Goal: Task Accomplishment & Management: Manage account settings

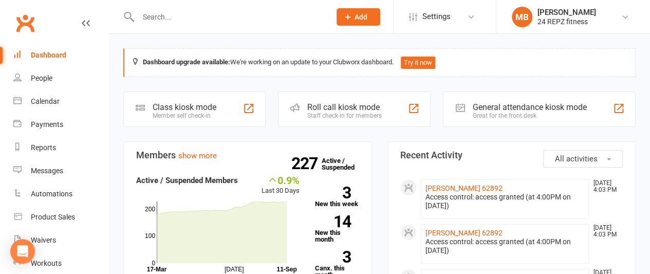
click at [178, 23] on input "text" at bounding box center [229, 17] width 189 height 14
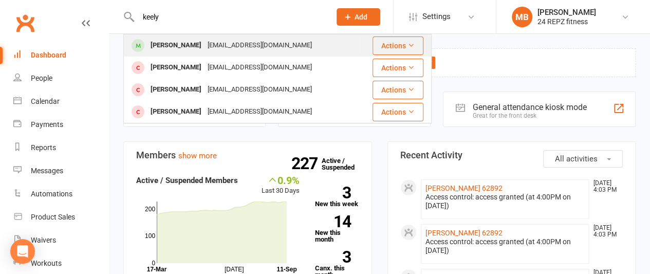
type input "keely"
click at [182, 47] on div "[PERSON_NAME]" at bounding box center [175, 45] width 57 height 15
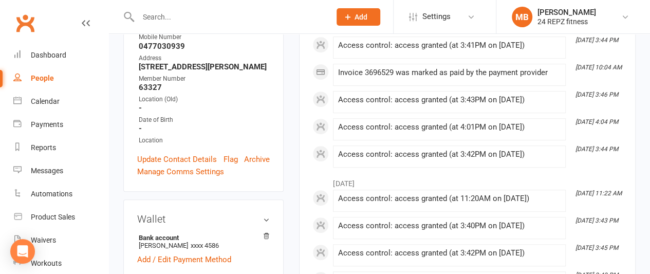
scroll to position [248, 0]
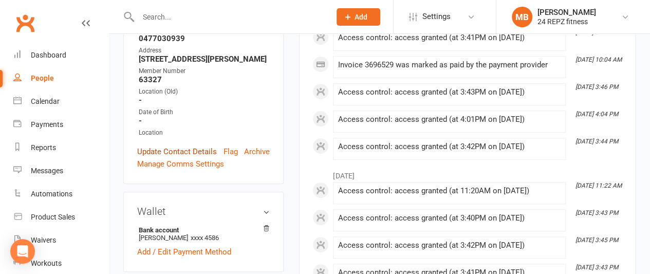
click at [193, 145] on link "Update Contact Details" at bounding box center [177, 151] width 80 height 12
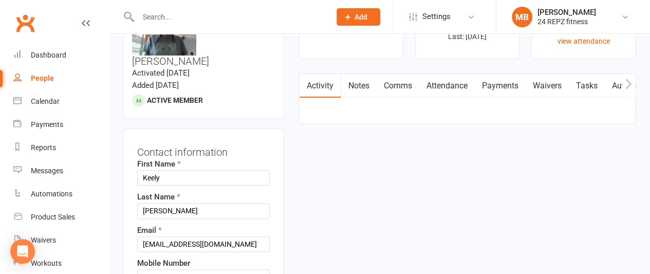
scroll to position [48, 0]
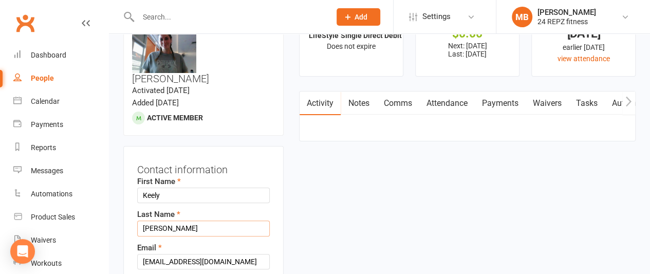
click at [173, 220] on input "[PERSON_NAME]" at bounding box center [203, 227] width 133 height 15
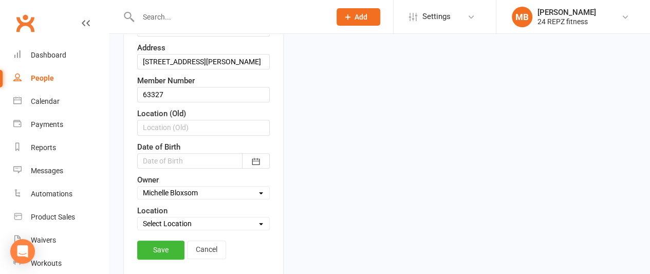
scroll to position [322, 0]
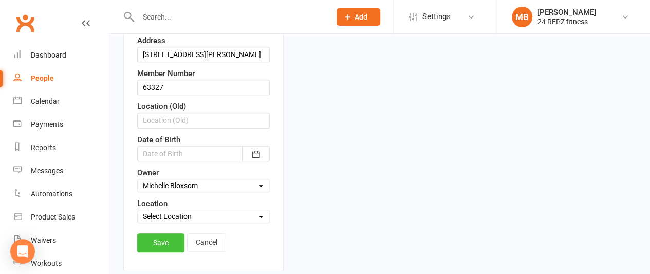
type input "[PERSON_NAME] 63327"
click at [171, 233] on link "Save" at bounding box center [160, 242] width 47 height 18
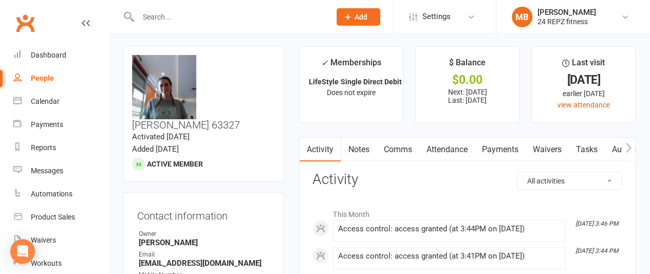
scroll to position [0, 0]
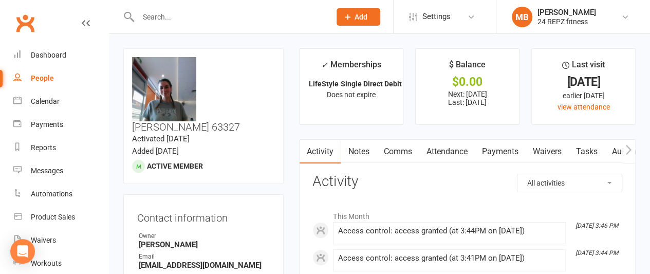
click at [195, 15] on input "text" at bounding box center [229, 17] width 189 height 14
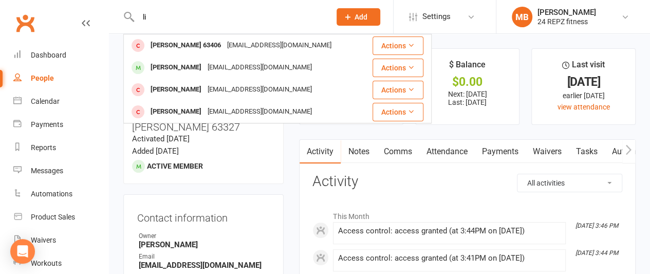
type input "l"
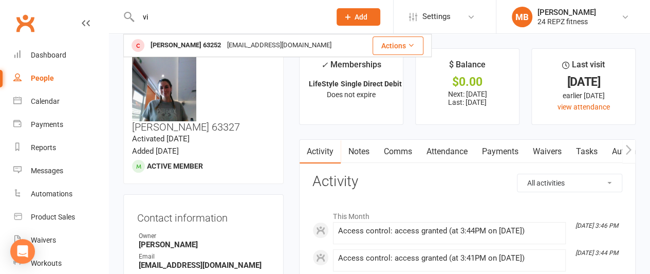
type input "v"
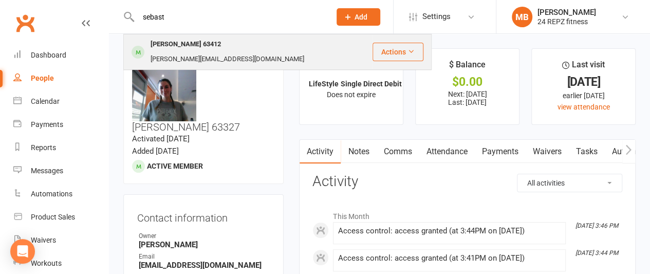
type input "sebast"
click at [195, 47] on div "[PERSON_NAME] 63412" at bounding box center [185, 44] width 77 height 15
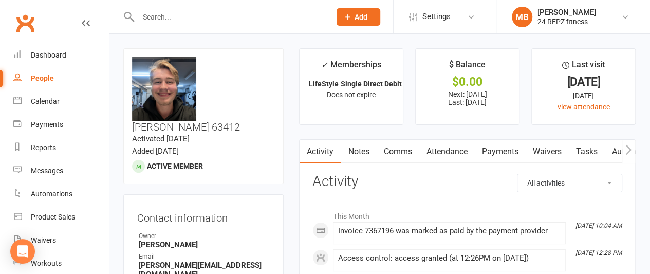
click at [159, 14] on input "text" at bounding box center [229, 17] width 189 height 14
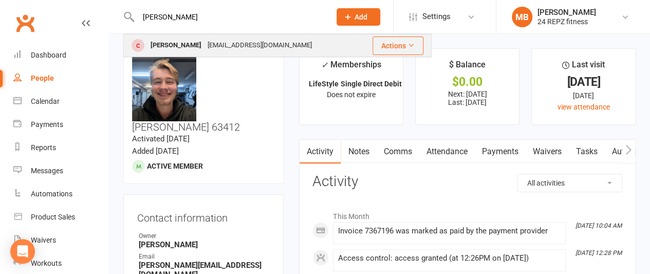
type input "[PERSON_NAME]"
click at [176, 41] on div "[PERSON_NAME]" at bounding box center [175, 45] width 57 height 15
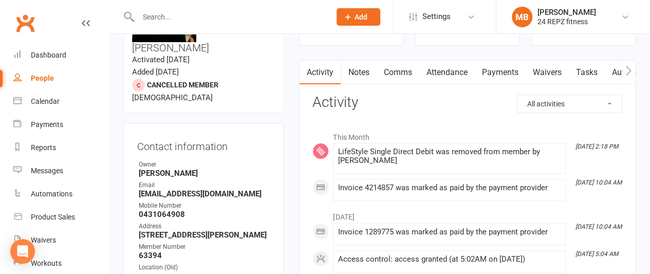
scroll to position [86, 0]
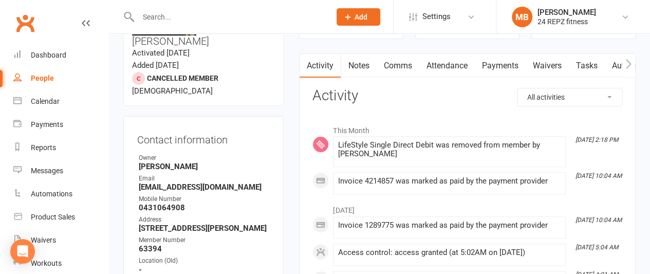
click at [164, 17] on input "text" at bounding box center [229, 17] width 189 height 14
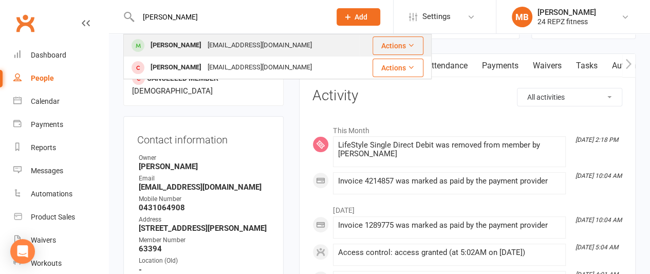
type input "[PERSON_NAME]"
click at [178, 43] on div "[PERSON_NAME]" at bounding box center [175, 45] width 57 height 15
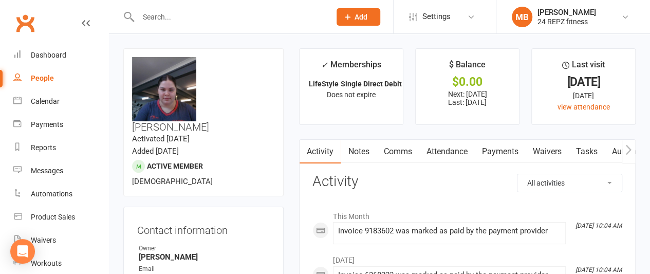
click at [504, 148] on link "Payments" at bounding box center [499, 152] width 51 height 24
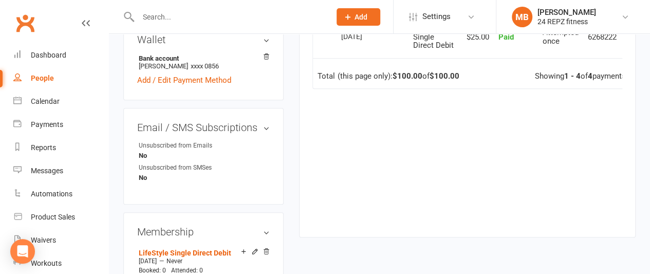
scroll to position [498, 0]
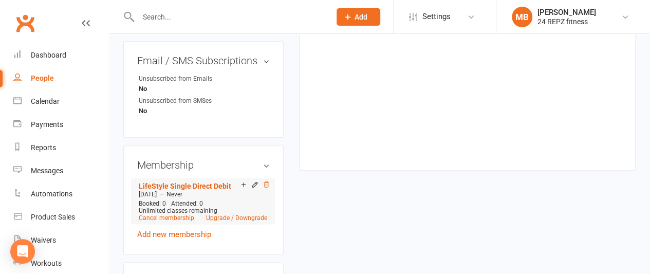
click at [267, 181] on icon at bounding box center [266, 184] width 5 height 6
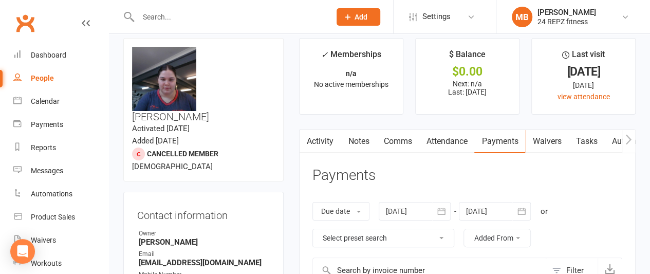
scroll to position [0, 0]
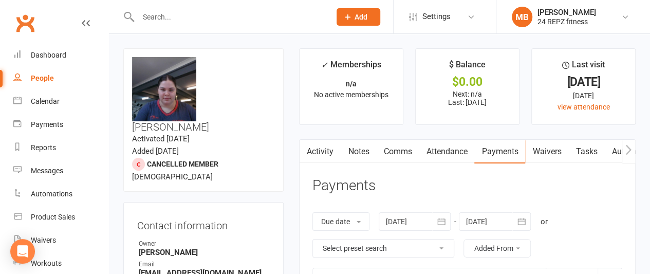
click at [154, 13] on input "text" at bounding box center [229, 17] width 189 height 14
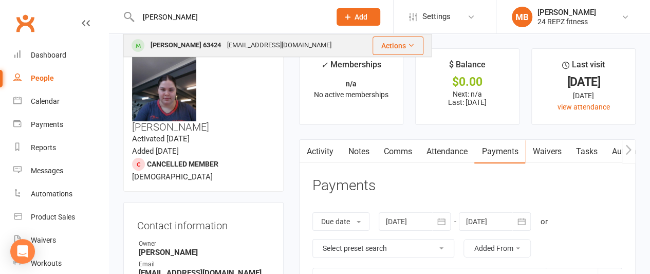
type input "[PERSON_NAME]"
click at [176, 47] on div "[PERSON_NAME] 63424" at bounding box center [185, 45] width 77 height 15
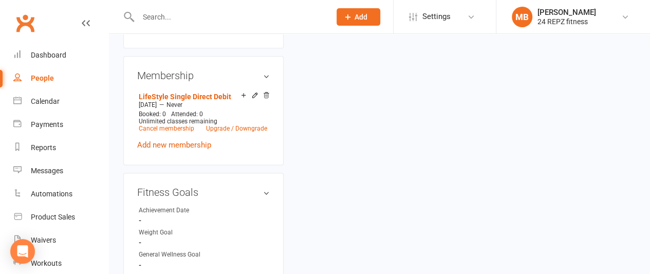
scroll to position [512, 0]
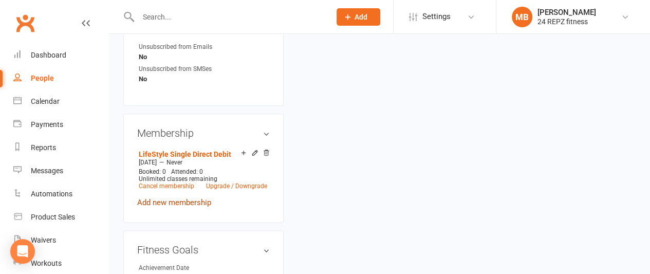
click at [175, 198] on link "Add new membership" at bounding box center [174, 202] width 74 height 9
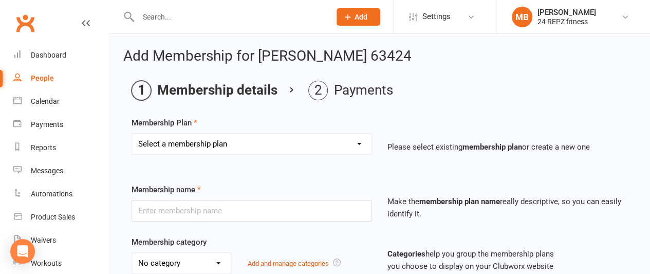
click at [232, 145] on select "Select a membership plan Create new Membership Plan LifeStyle Family - Direct D…" at bounding box center [251, 144] width 239 height 21
select select "4"
click at [132, 134] on select "Select a membership plan Create new Membership Plan LifeStyle Family - Direct D…" at bounding box center [251, 144] width 239 height 21
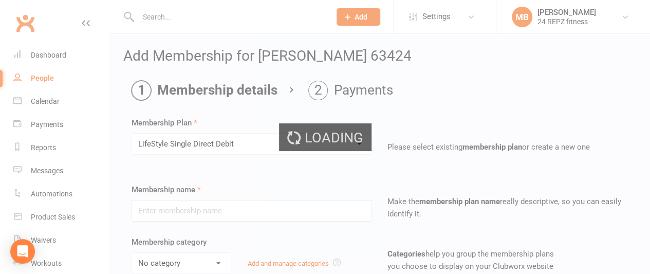
type input "LifeStyle Single Direct Debit"
select select "6"
type input "0"
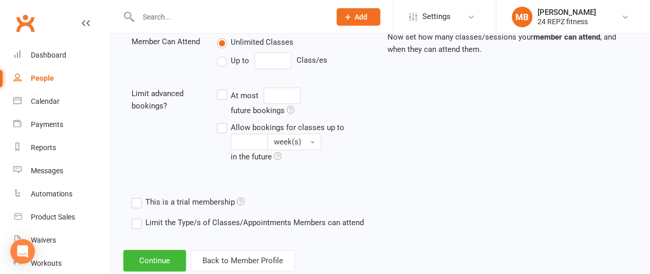
scroll to position [394, 0]
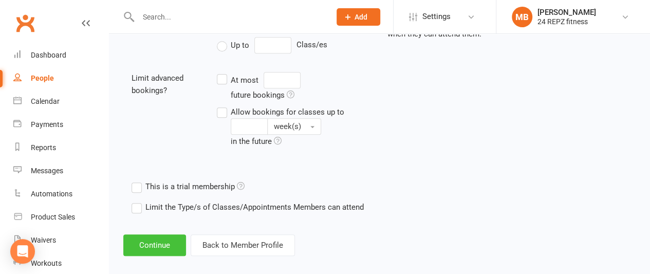
click at [152, 234] on button "Continue" at bounding box center [154, 245] width 63 height 22
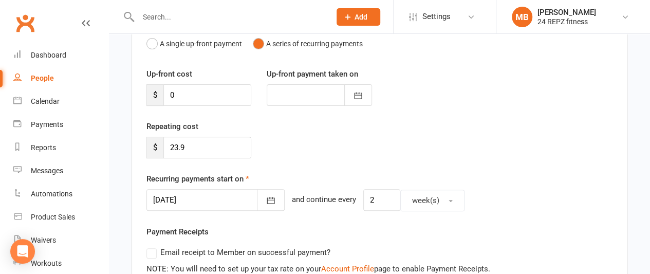
scroll to position [0, 0]
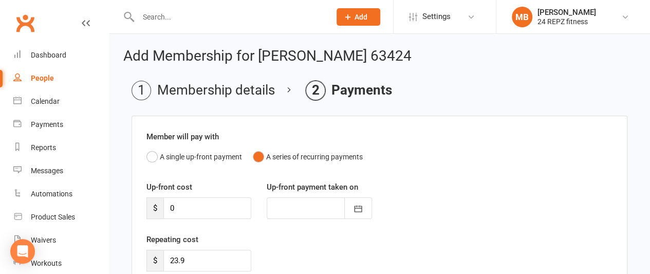
click at [41, 81] on div "People" at bounding box center [42, 78] width 23 height 8
select select "100"
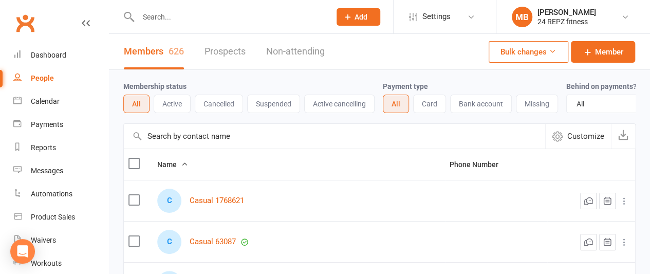
click at [162, 18] on input "text" at bounding box center [229, 17] width 189 height 14
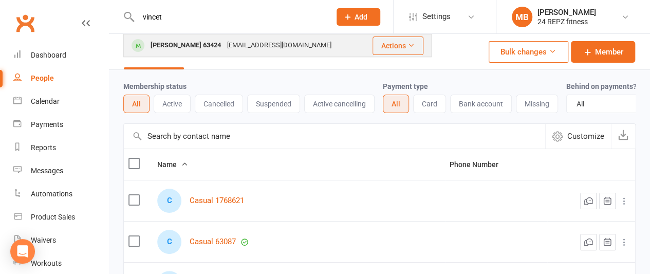
type input "vincet"
click at [181, 43] on div "[PERSON_NAME] 63424" at bounding box center [185, 45] width 77 height 15
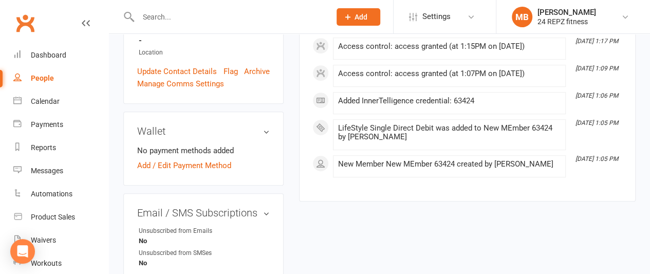
scroll to position [331, 0]
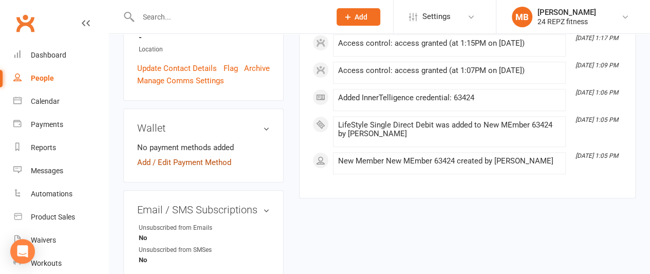
click at [174, 156] on link "Add / Edit Payment Method" at bounding box center [184, 162] width 94 height 12
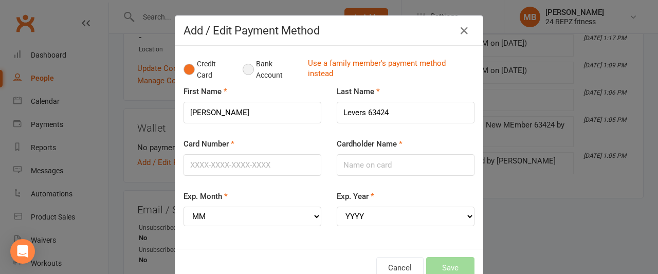
click at [246, 68] on button "Bank Account" at bounding box center [271, 69] width 57 height 31
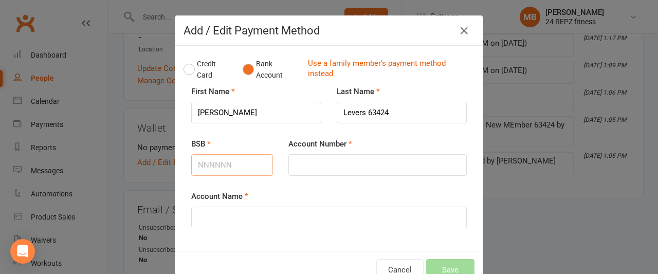
click at [204, 163] on input "BSB" at bounding box center [232, 165] width 82 height 22
type input "650000"
click at [295, 166] on input "Account Number" at bounding box center [377, 165] width 178 height 22
type input "64229801"
click at [223, 212] on input "Account Name" at bounding box center [328, 218] width 275 height 22
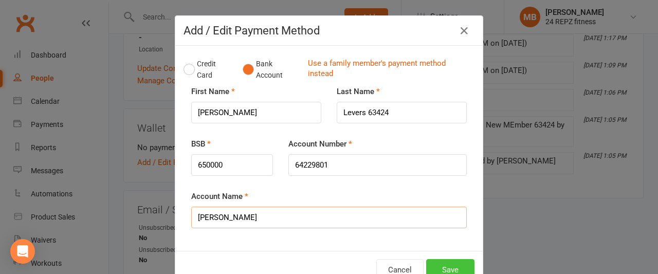
type input "[PERSON_NAME]"
click at [448, 267] on button "Save" at bounding box center [450, 270] width 48 height 22
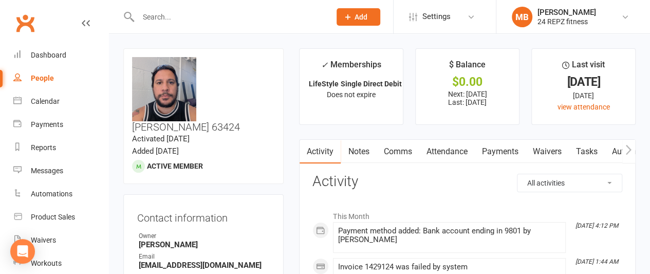
scroll to position [33, 0]
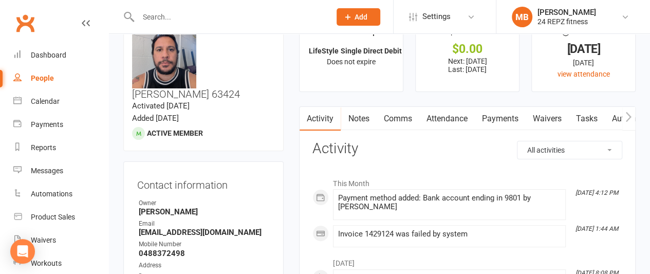
click at [504, 118] on link "Payments" at bounding box center [499, 119] width 51 height 24
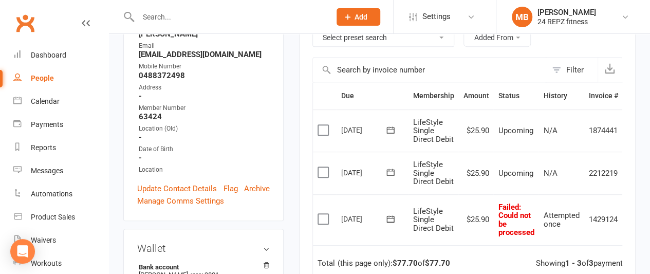
scroll to position [236, 0]
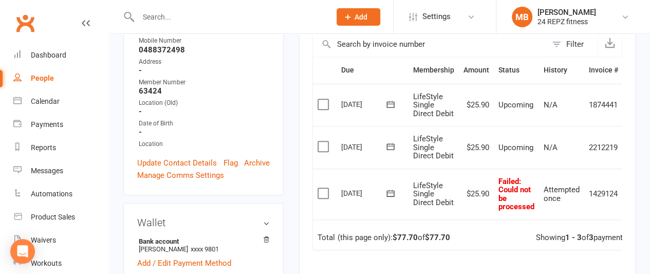
click at [390, 192] on icon at bounding box center [390, 193] width 10 height 10
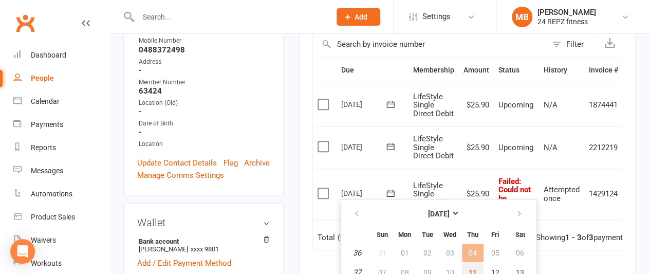
click at [475, 268] on span "11" at bounding box center [473, 272] width 8 height 8
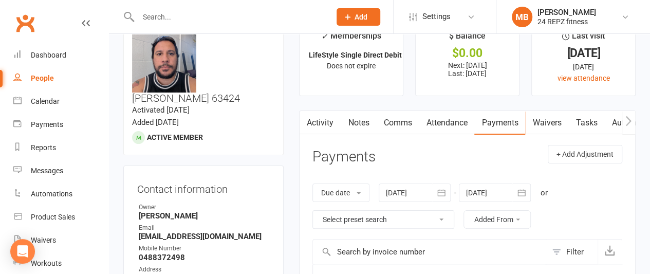
scroll to position [0, 0]
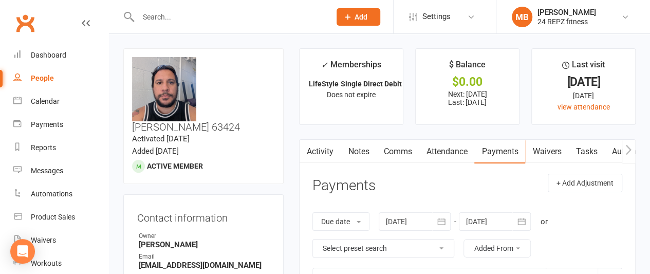
click at [170, 19] on input "text" at bounding box center [229, 17] width 189 height 14
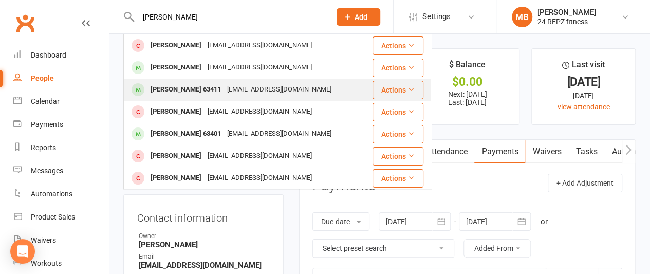
type input "[PERSON_NAME]"
click at [179, 87] on div "[PERSON_NAME] 63411" at bounding box center [185, 89] width 77 height 15
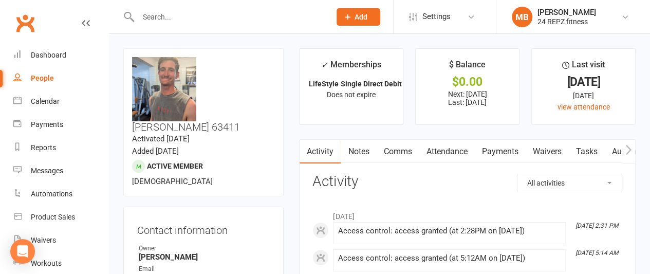
click at [503, 155] on link "Payments" at bounding box center [499, 152] width 51 height 24
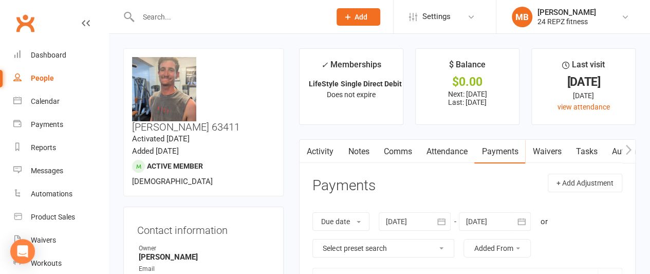
click at [172, 16] on input "text" at bounding box center [229, 17] width 189 height 14
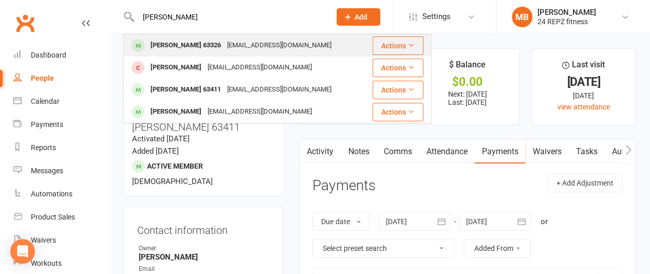
type input "[PERSON_NAME]"
click at [176, 50] on div "[PERSON_NAME] 63326" at bounding box center [185, 45] width 77 height 15
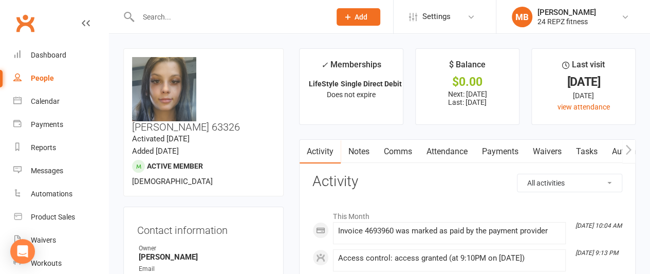
click at [170, 22] on input "text" at bounding box center [229, 17] width 189 height 14
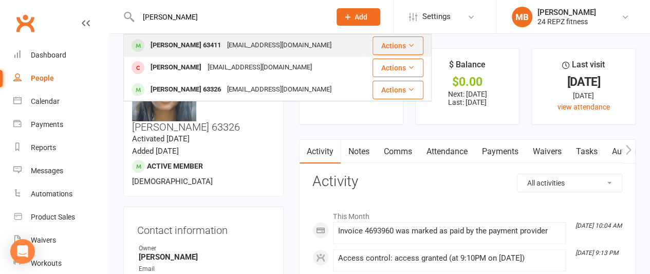
type input "[PERSON_NAME]"
click at [174, 41] on div "[PERSON_NAME] 63411" at bounding box center [185, 45] width 77 height 15
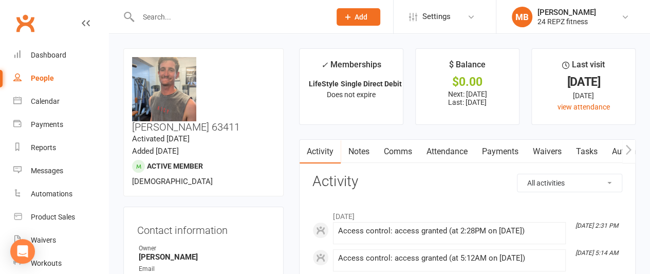
click at [507, 144] on link "Payments" at bounding box center [499, 152] width 51 height 24
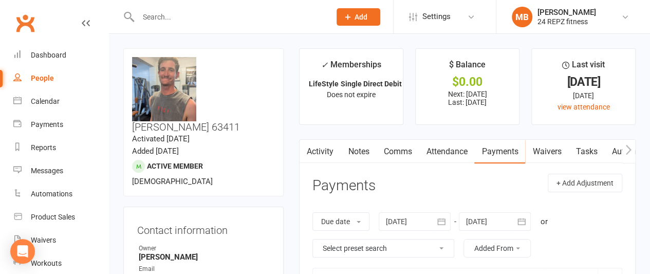
click at [193, 13] on input "text" at bounding box center [229, 17] width 189 height 14
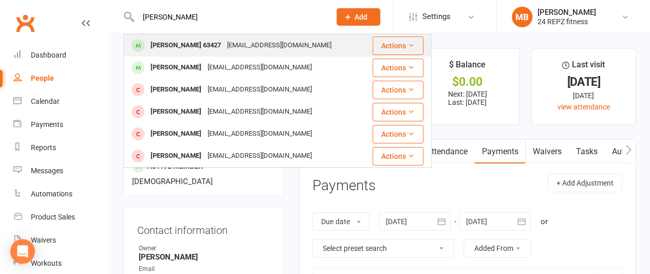
type input "[PERSON_NAME]"
click at [199, 43] on div "[PERSON_NAME] 63427" at bounding box center [185, 45] width 77 height 15
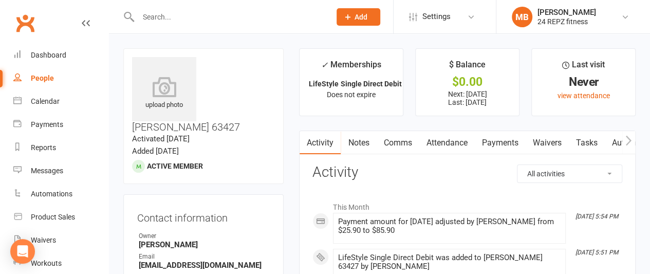
click at [179, 17] on input "text" at bounding box center [229, 17] width 189 height 14
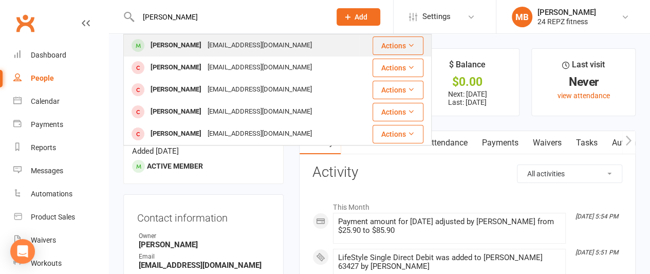
type input "[PERSON_NAME]"
click at [183, 40] on div "[PERSON_NAME]" at bounding box center [175, 45] width 57 height 15
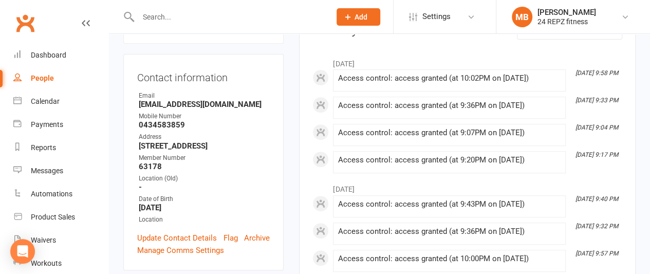
scroll to position [154, 0]
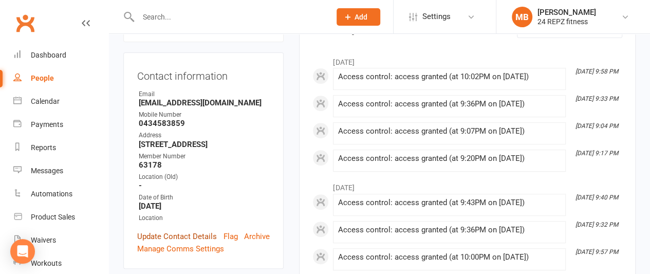
click at [184, 230] on link "Update Contact Details" at bounding box center [177, 236] width 80 height 12
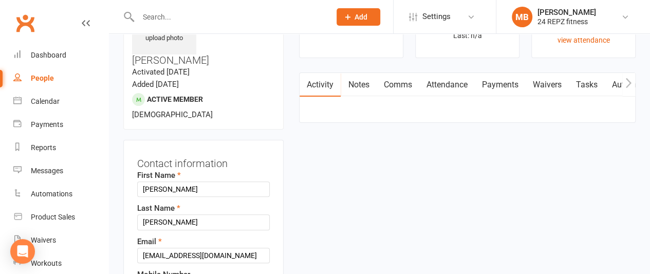
scroll to position [48, 0]
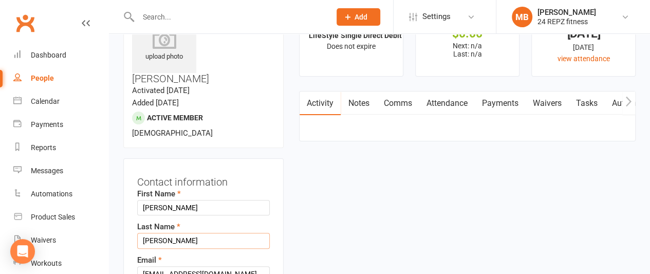
click at [191, 233] on input "[PERSON_NAME]" at bounding box center [203, 240] width 133 height 15
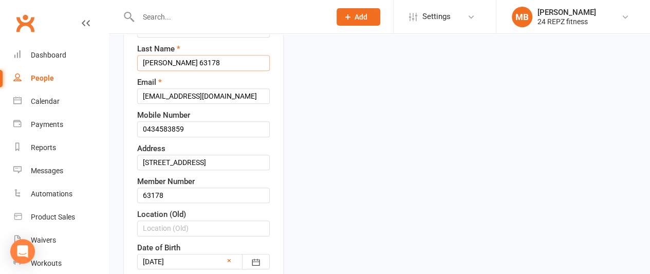
scroll to position [288, 0]
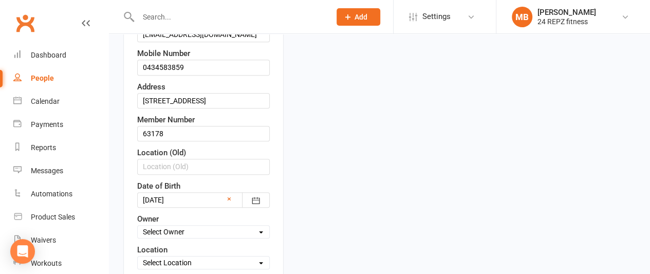
type input "[PERSON_NAME] 63178"
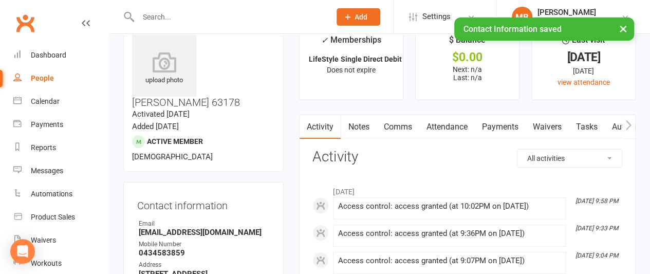
scroll to position [0, 0]
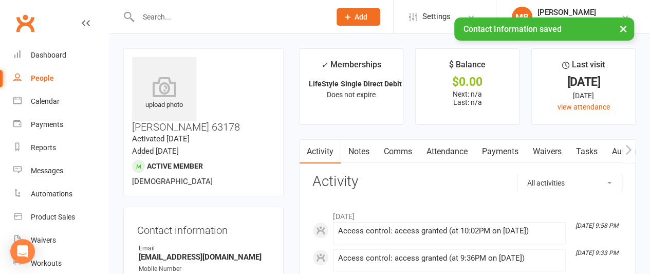
click at [170, 14] on input "text" at bounding box center [229, 17] width 189 height 14
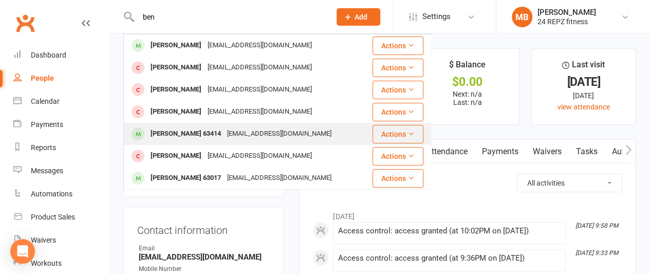
type input "ben"
click at [201, 131] on div "[PERSON_NAME] 63414" at bounding box center [185, 133] width 77 height 15
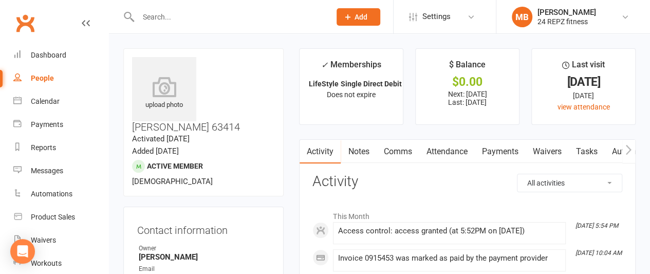
click at [506, 143] on link "Payments" at bounding box center [499, 152] width 51 height 24
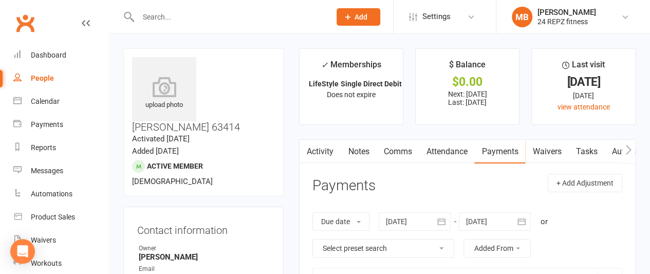
click at [168, 20] on input "text" at bounding box center [229, 17] width 189 height 14
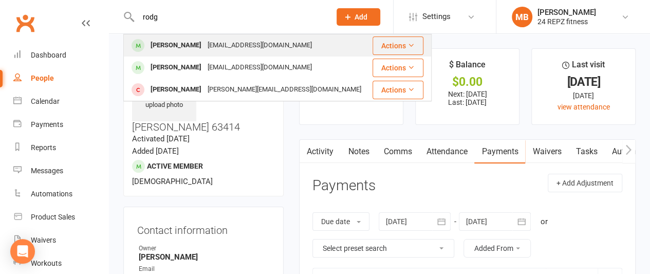
type input "rodg"
click at [172, 38] on div "[PERSON_NAME]" at bounding box center [175, 45] width 57 height 15
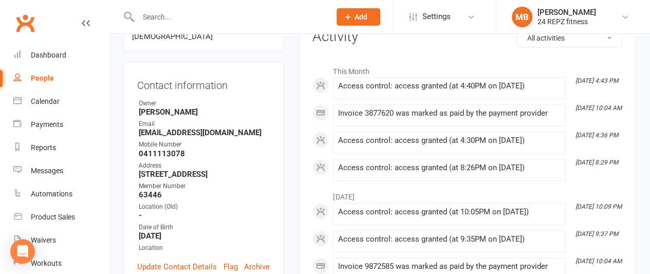
scroll to position [140, 0]
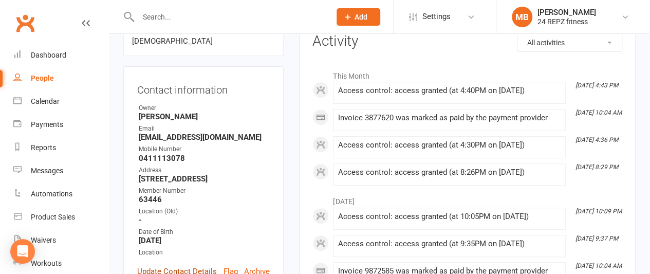
click at [180, 265] on link "Update Contact Details" at bounding box center [177, 271] width 80 height 12
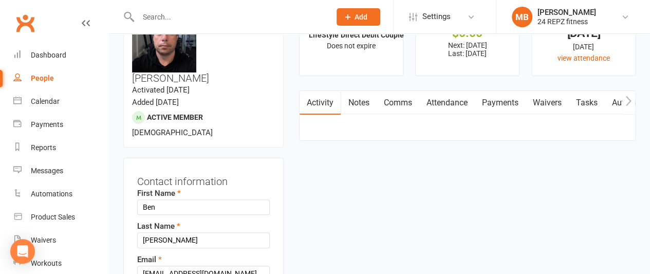
scroll to position [48, 0]
click at [177, 233] on input "[PERSON_NAME]" at bounding box center [203, 240] width 133 height 15
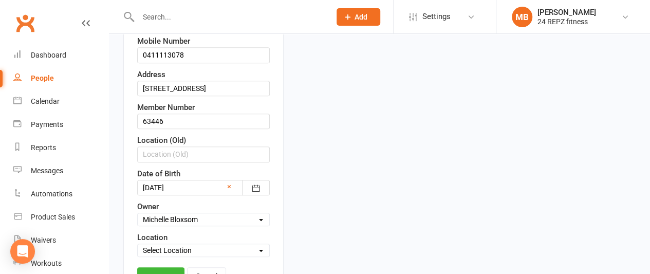
scroll to position [312, 0]
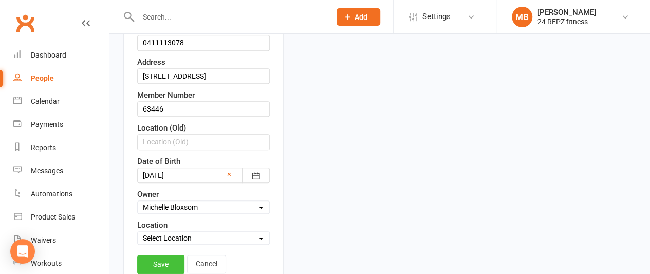
type input "[PERSON_NAME] 63446"
click at [163, 255] on link "Save" at bounding box center [160, 264] width 47 height 18
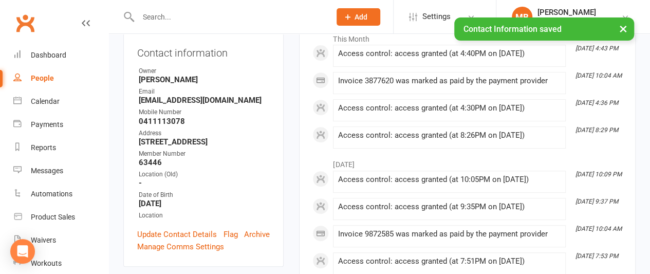
scroll to position [0, 0]
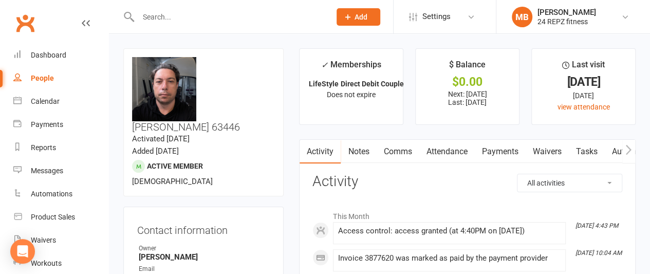
click at [183, 22] on input "text" at bounding box center [229, 17] width 189 height 14
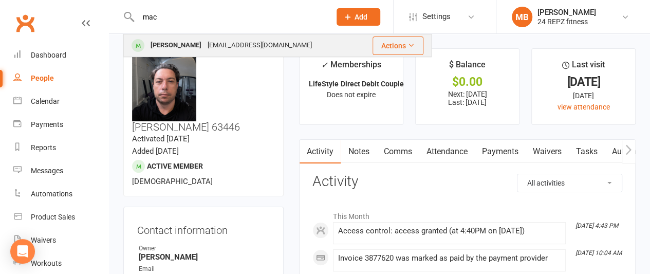
type input "mac"
click at [182, 40] on div "[PERSON_NAME]" at bounding box center [175, 45] width 57 height 15
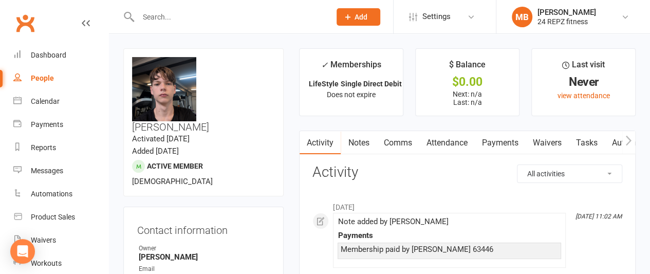
click at [210, 12] on input "text" at bounding box center [229, 17] width 189 height 14
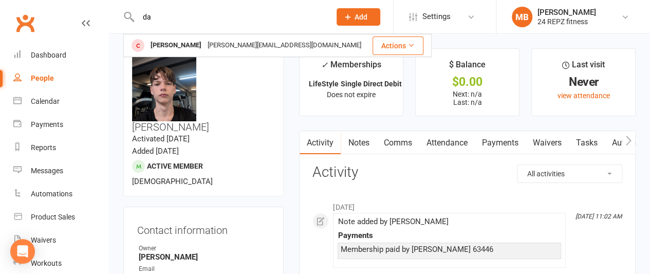
type input "d"
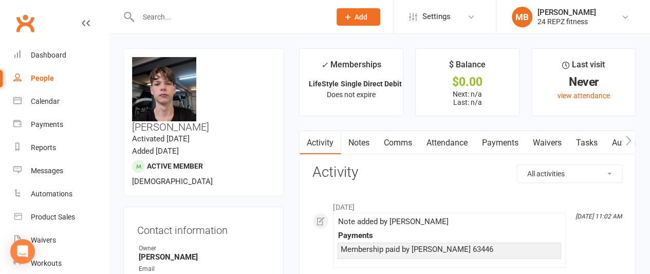
click at [45, 78] on div "People" at bounding box center [42, 78] width 23 height 8
select select "100"
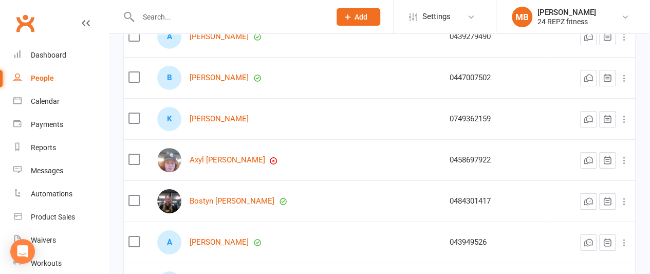
scroll to position [1738, 0]
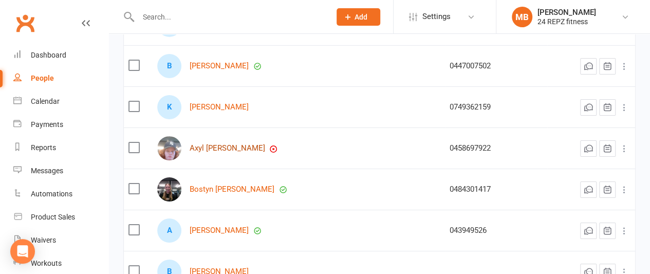
click at [213, 146] on link "Axyl [PERSON_NAME]" at bounding box center [228, 148] width 76 height 9
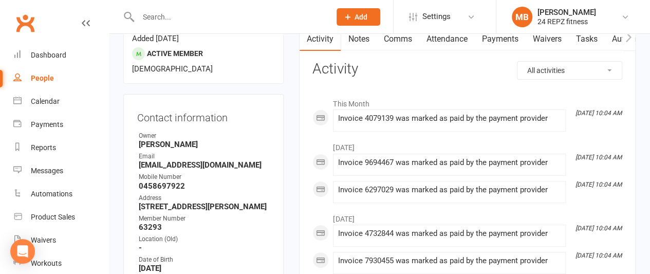
scroll to position [156, 0]
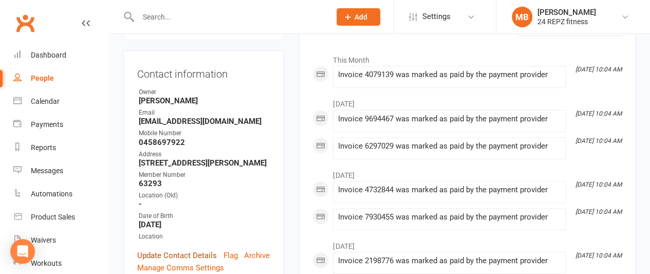
click at [170, 249] on link "Update Contact Details" at bounding box center [177, 255] width 80 height 12
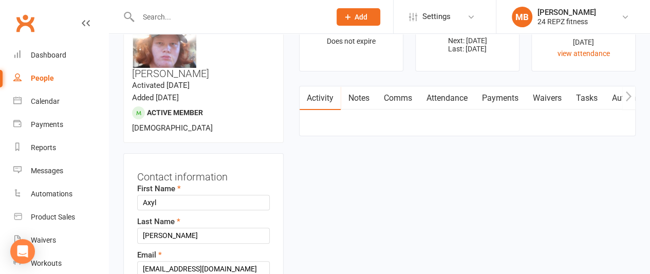
scroll to position [48, 0]
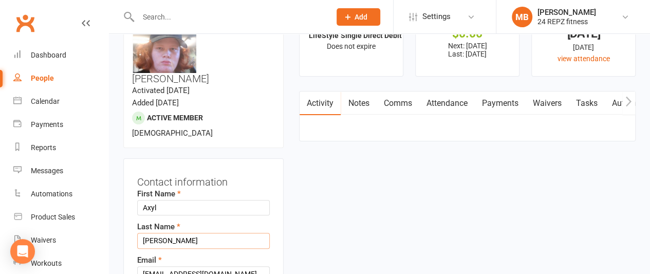
click at [190, 233] on input "[PERSON_NAME]" at bounding box center [203, 240] width 133 height 15
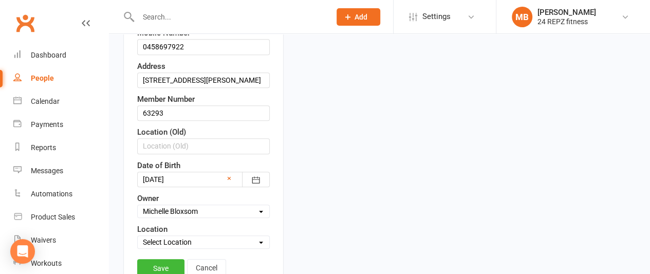
scroll to position [325, 0]
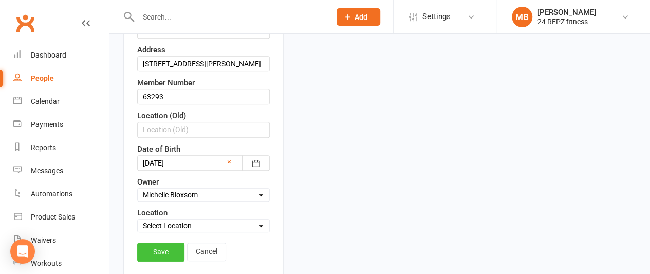
type input "[PERSON_NAME] 63293"
click at [160, 243] on link "Save" at bounding box center [160, 252] width 47 height 18
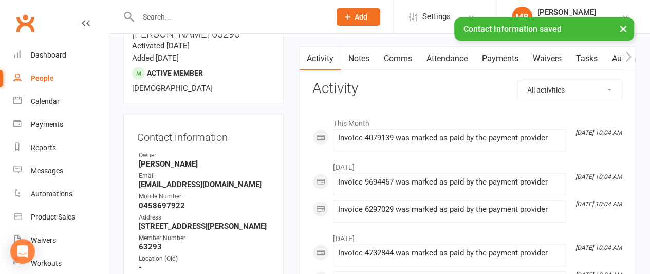
scroll to position [24, 0]
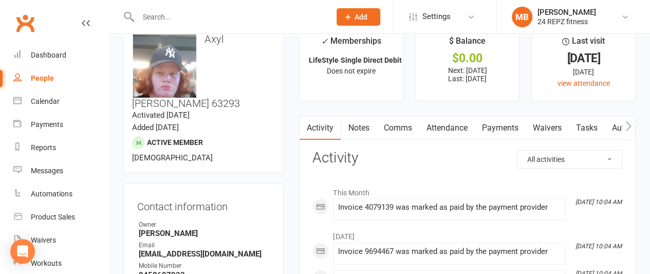
click at [169, 18] on input "text" at bounding box center [229, 17] width 189 height 14
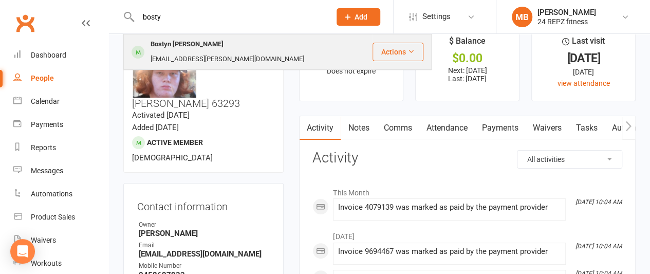
type input "bosty"
click at [171, 43] on div "Bostyn [PERSON_NAME]" at bounding box center [186, 44] width 79 height 15
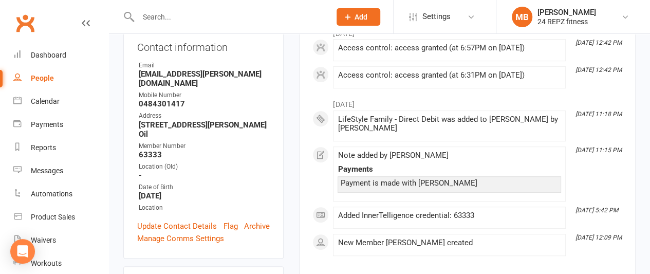
scroll to position [188, 0]
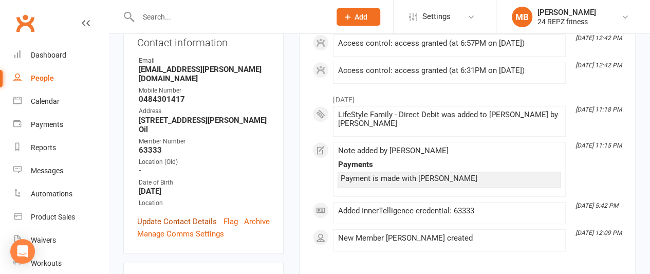
click at [182, 215] on link "Update Contact Details" at bounding box center [177, 221] width 80 height 12
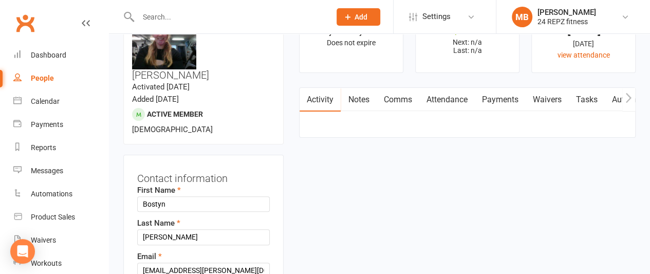
scroll to position [48, 0]
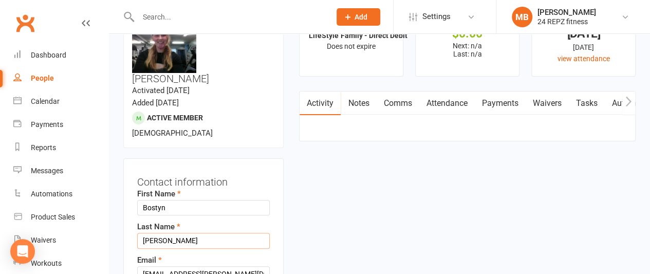
click at [194, 233] on input "[PERSON_NAME]" at bounding box center [203, 240] width 133 height 15
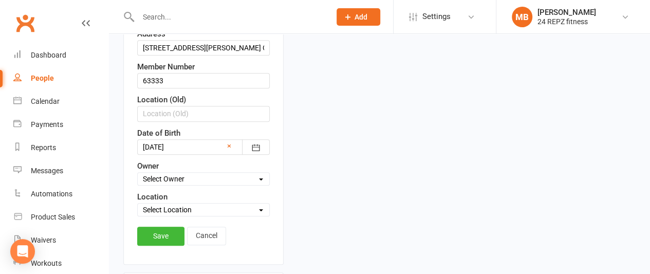
scroll to position [399, 0]
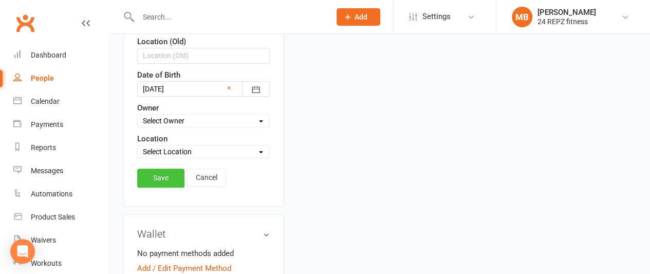
type input "[PERSON_NAME] 63333"
click at [162, 169] on link "Save" at bounding box center [160, 178] width 47 height 18
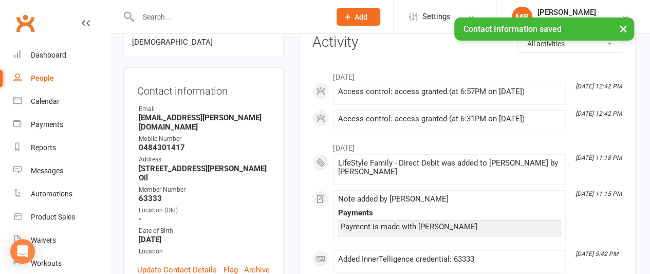
scroll to position [122, 0]
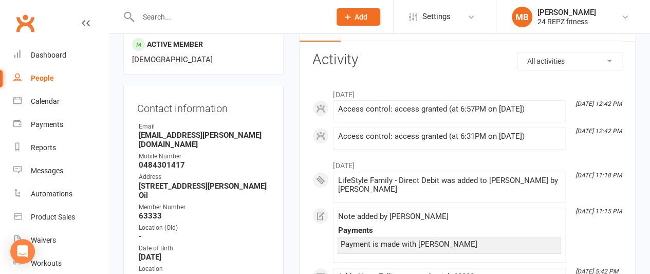
click at [177, 15] on input "text" at bounding box center [229, 17] width 189 height 14
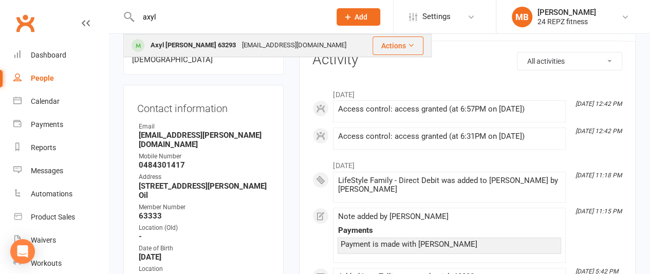
type input "axyl"
click at [188, 45] on div "Axyl [PERSON_NAME] 63293" at bounding box center [192, 45] width 91 height 15
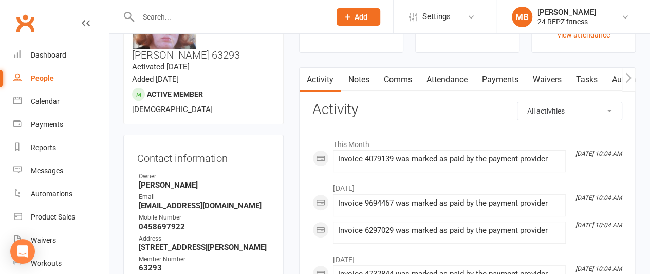
scroll to position [77, 0]
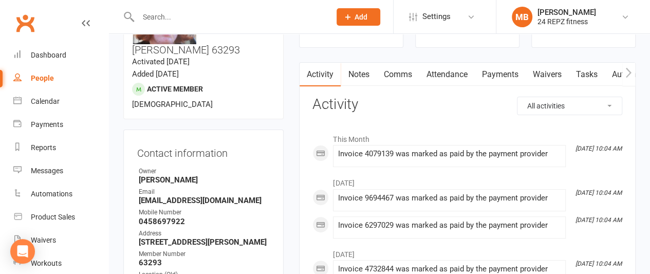
click at [501, 75] on link "Payments" at bounding box center [499, 75] width 51 height 24
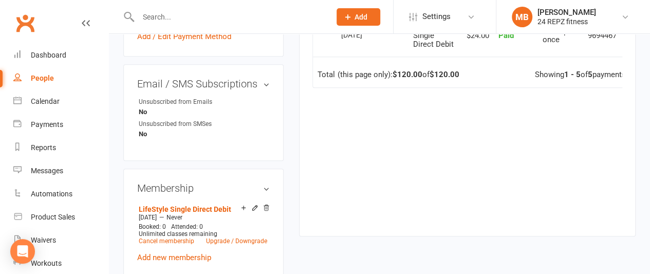
scroll to position [477, 0]
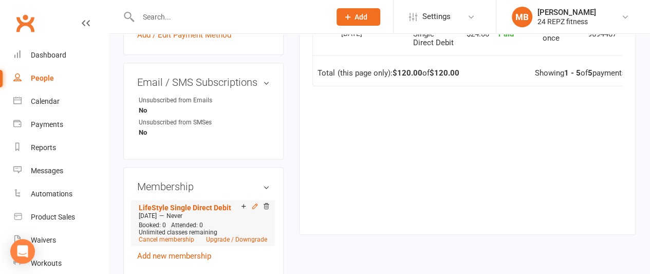
click at [255, 202] on icon at bounding box center [254, 205] width 7 height 7
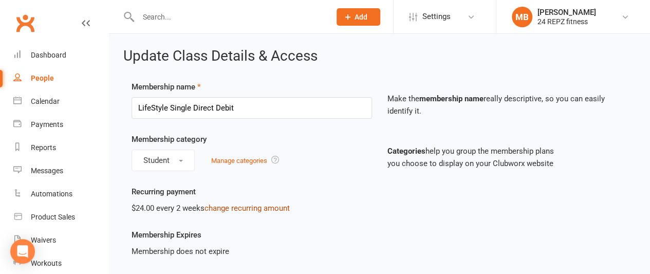
click at [252, 206] on link "change recurring amount" at bounding box center [246, 207] width 85 height 9
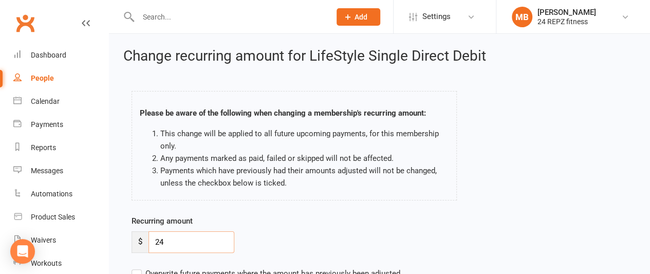
click at [158, 240] on input "24" at bounding box center [191, 242] width 86 height 22
click at [172, 239] on input "44" at bounding box center [191, 242] width 86 height 22
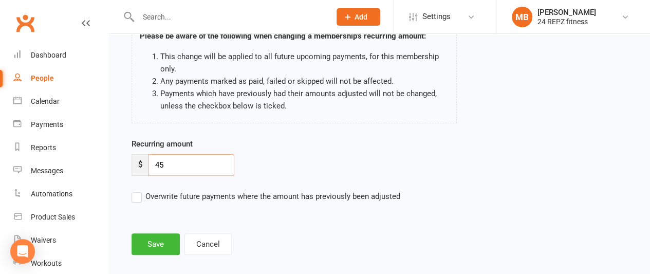
scroll to position [88, 0]
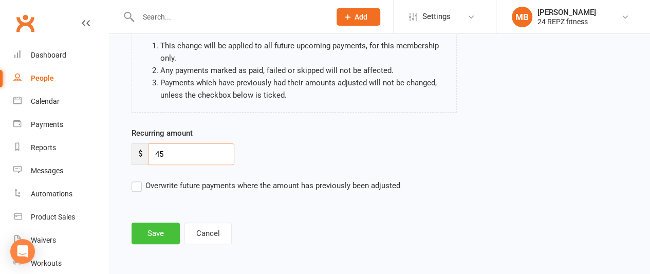
type input "45"
click at [152, 234] on button "Save" at bounding box center [156, 233] width 48 height 22
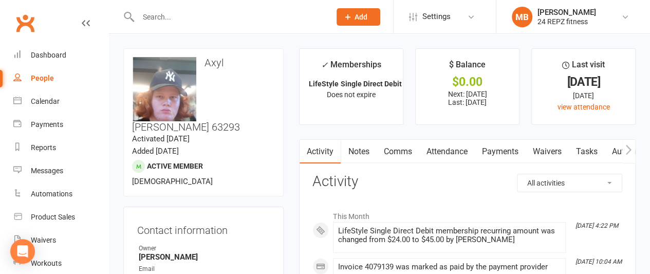
click at [176, 18] on input "text" at bounding box center [229, 17] width 189 height 14
click at [46, 68] on link "People" at bounding box center [60, 78] width 95 height 23
select select "100"
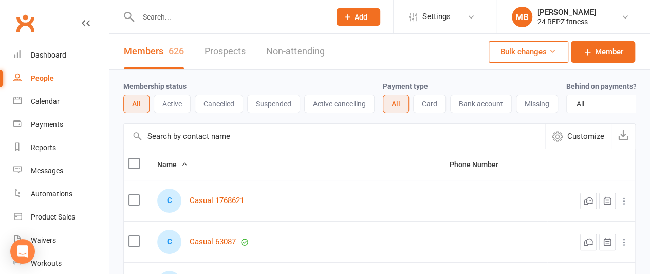
click at [169, 99] on button "Active" at bounding box center [172, 104] width 37 height 18
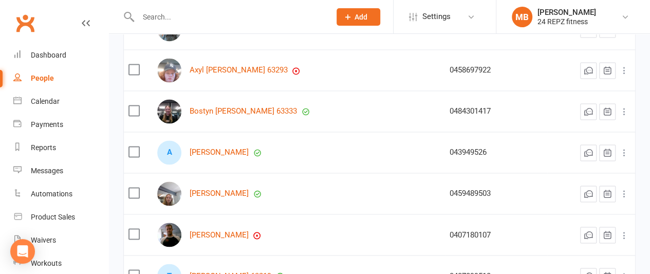
scroll to position [782, 0]
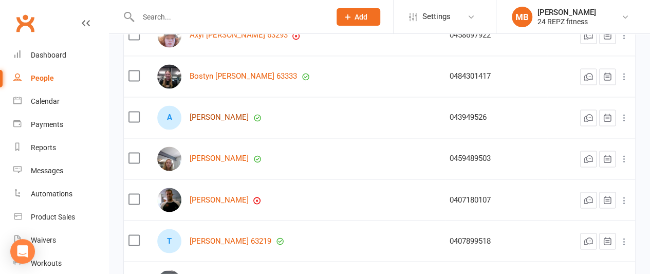
click at [216, 118] on link "[PERSON_NAME]" at bounding box center [219, 117] width 59 height 9
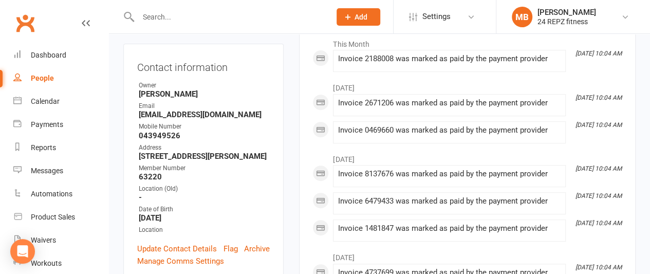
scroll to position [164, 0]
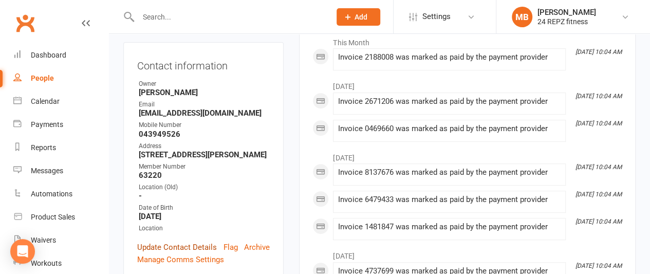
click at [183, 241] on link "Update Contact Details" at bounding box center [177, 247] width 80 height 12
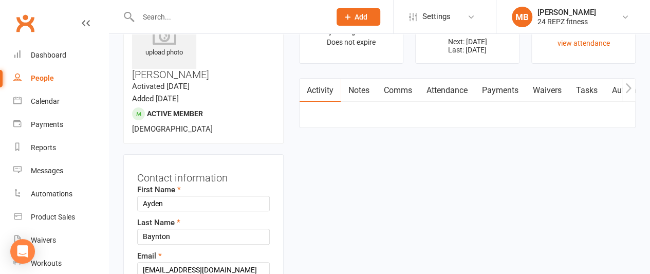
scroll to position [48, 0]
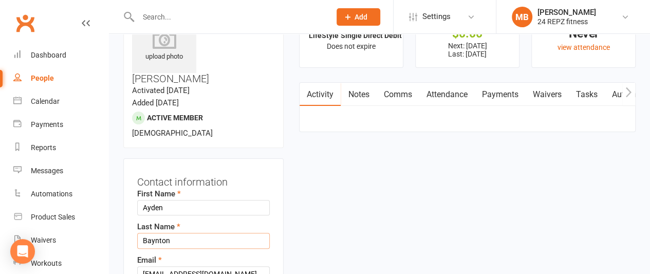
click at [193, 233] on input "Baynton" at bounding box center [203, 240] width 133 height 15
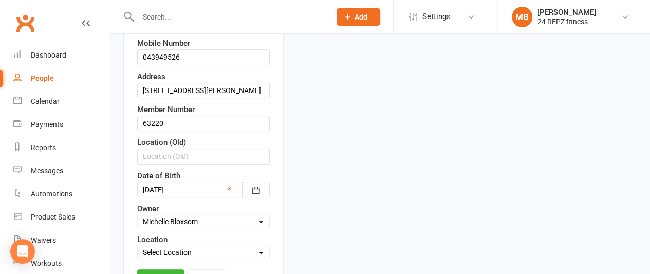
scroll to position [331, 0]
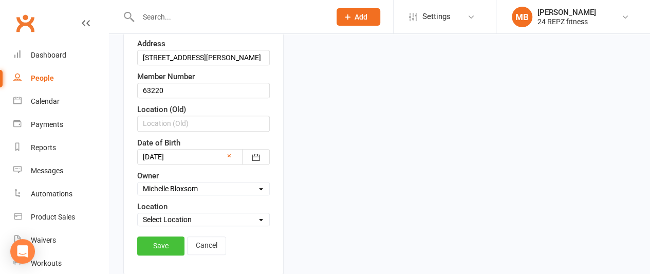
type input "Baynton 63220"
click at [141, 236] on link "Save" at bounding box center [160, 245] width 47 height 18
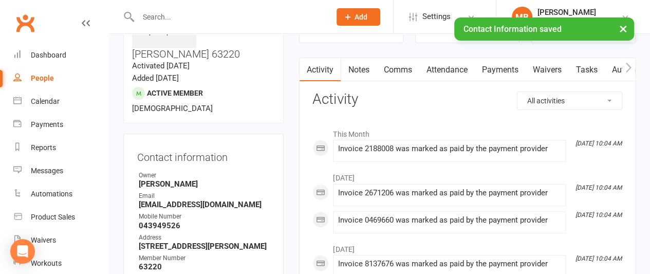
scroll to position [70, 0]
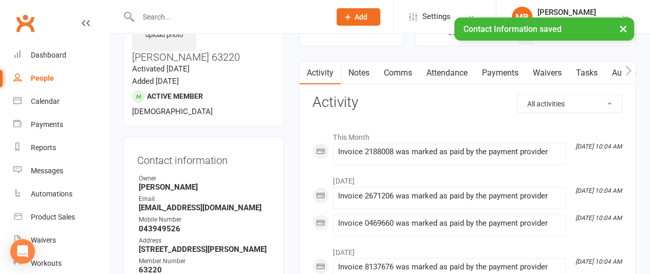
click at [192, 17] on div "× Contact Information saved" at bounding box center [318, 17] width 637 height 0
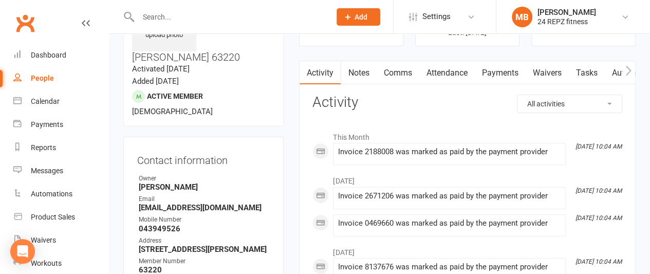
click at [192, 18] on input "text" at bounding box center [229, 17] width 189 height 14
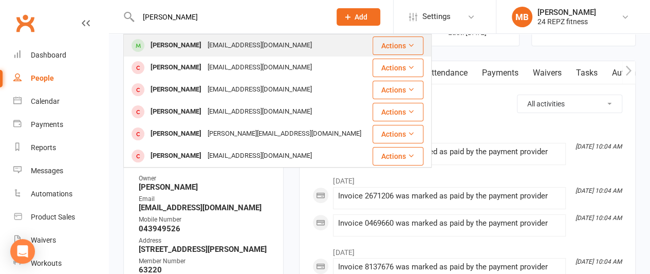
type input "[PERSON_NAME]"
click at [204, 41] on div "[EMAIL_ADDRESS][DOMAIN_NAME]" at bounding box center [259, 45] width 110 height 15
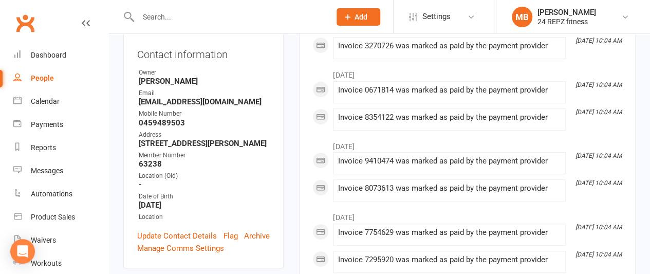
scroll to position [163, 0]
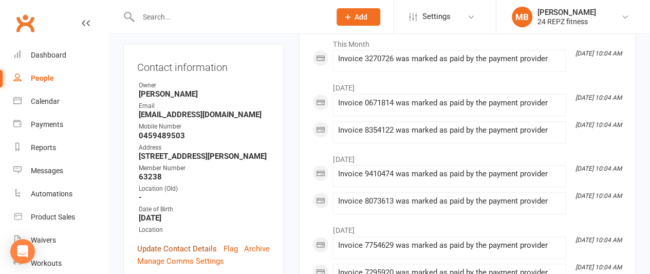
click at [184, 243] on link "Update Contact Details" at bounding box center [177, 249] width 80 height 12
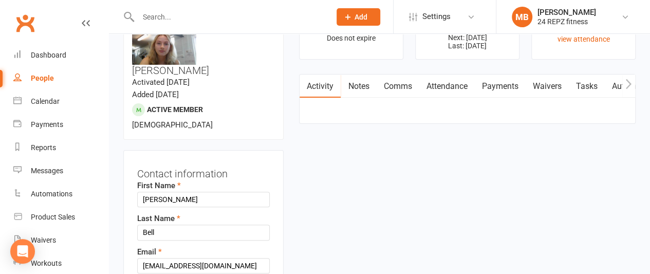
scroll to position [48, 0]
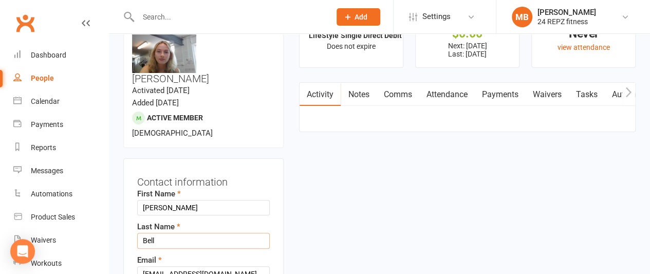
click at [179, 233] on input "Bell" at bounding box center [203, 240] width 133 height 15
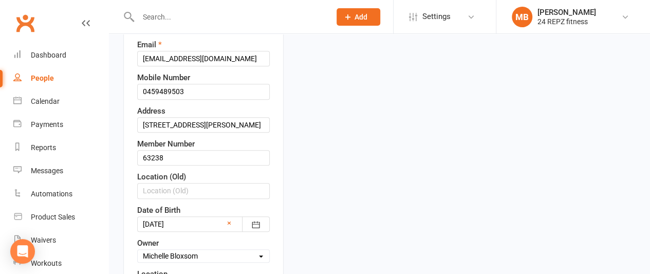
scroll to position [381, 0]
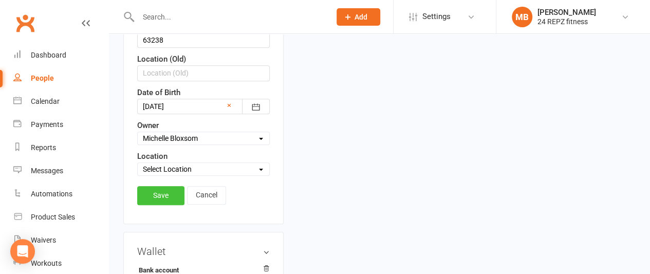
type input "Bell 63238"
click at [168, 186] on link "Save" at bounding box center [160, 195] width 47 height 18
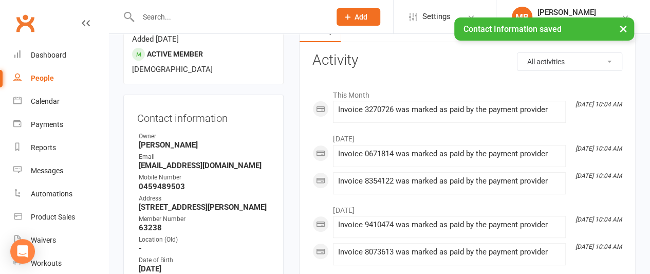
scroll to position [0, 0]
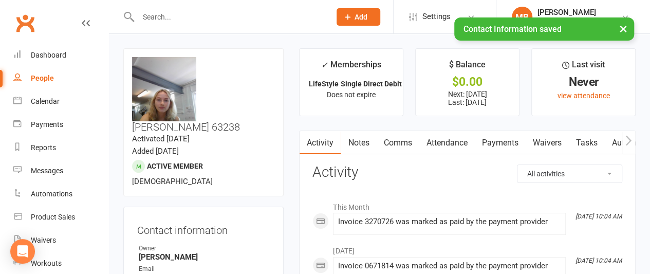
click at [188, 17] on div "× Contact Information saved" at bounding box center [318, 17] width 637 height 0
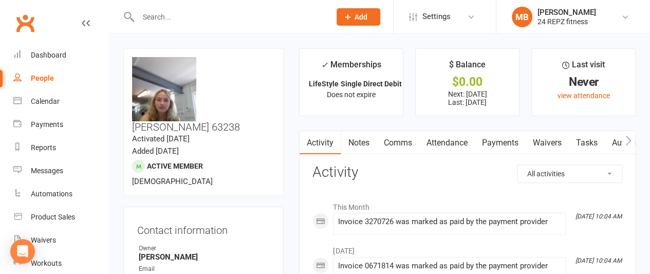
click at [188, 18] on input "text" at bounding box center [229, 17] width 189 height 14
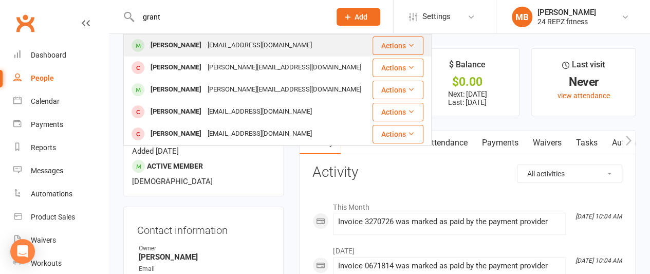
type input "grant"
click at [204, 40] on div "[EMAIL_ADDRESS][DOMAIN_NAME]" at bounding box center [259, 45] width 110 height 15
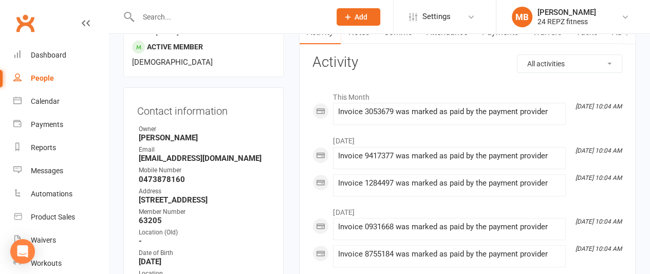
scroll to position [123, 0]
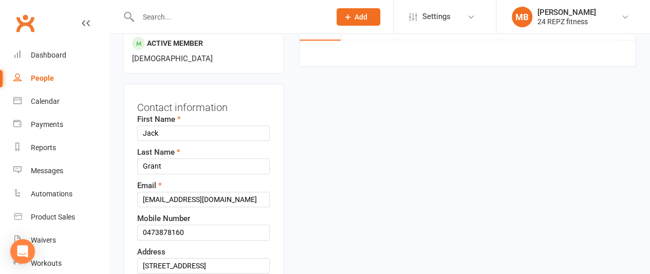
scroll to position [48, 0]
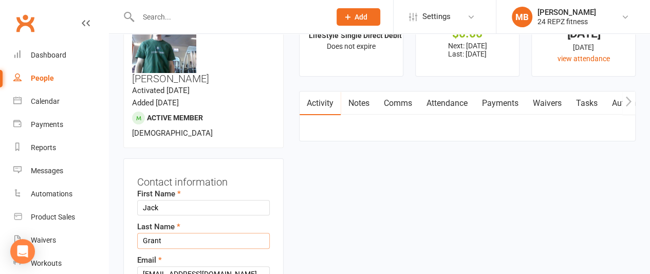
click at [178, 233] on input "Grant" at bounding box center [203, 240] width 133 height 15
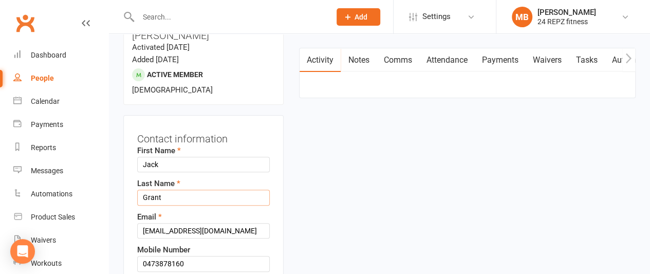
scroll to position [90, 0]
click at [160, 191] on input "Grant63205" at bounding box center [203, 198] width 133 height 15
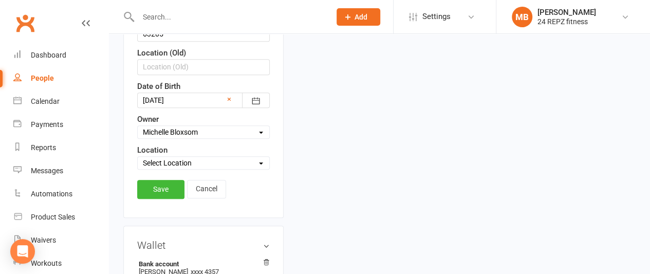
scroll to position [391, 0]
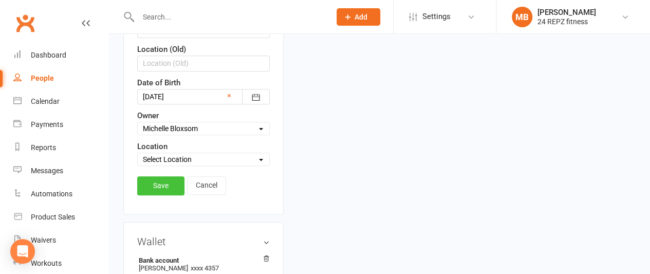
type input "Grant 63205"
click at [151, 176] on link "Save" at bounding box center [160, 185] width 47 height 18
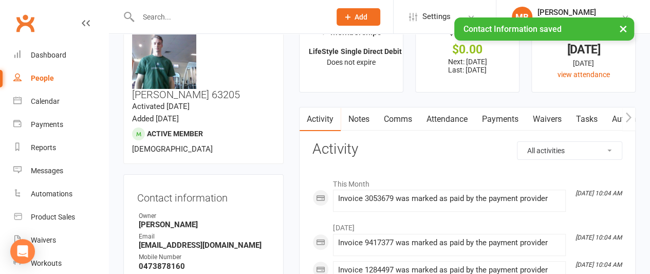
scroll to position [0, 0]
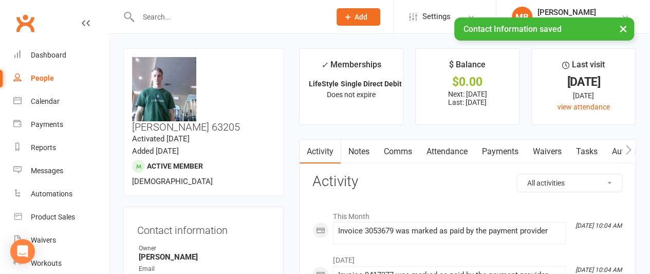
click at [175, 21] on input "text" at bounding box center [229, 17] width 189 height 14
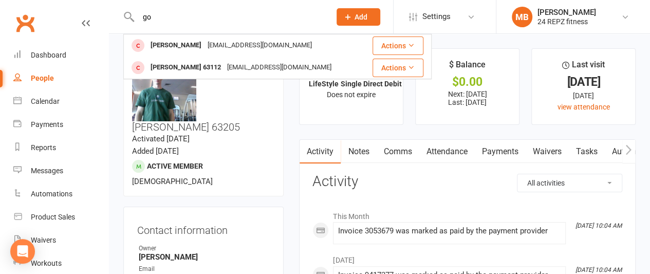
type input "g"
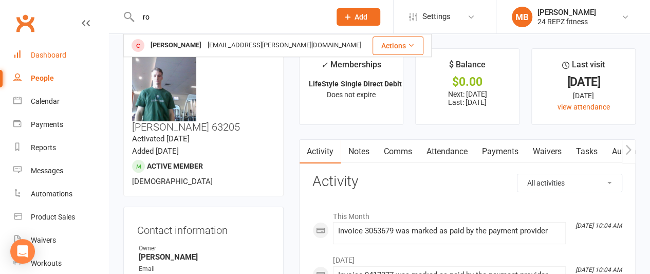
type input "ro"
click at [39, 55] on div "Dashboard" at bounding box center [48, 55] width 35 height 8
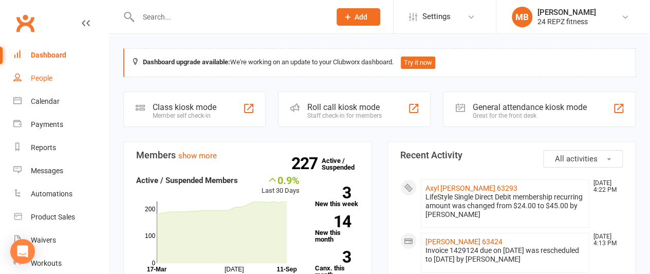
click at [40, 79] on div "People" at bounding box center [42, 78] width 22 height 8
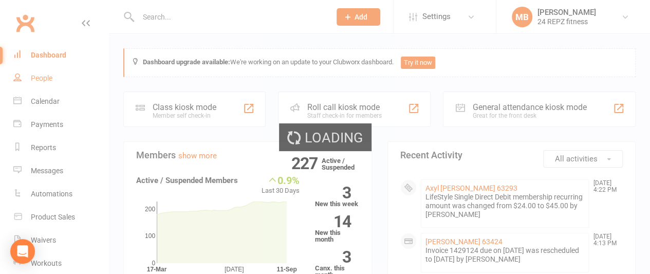
select select "100"
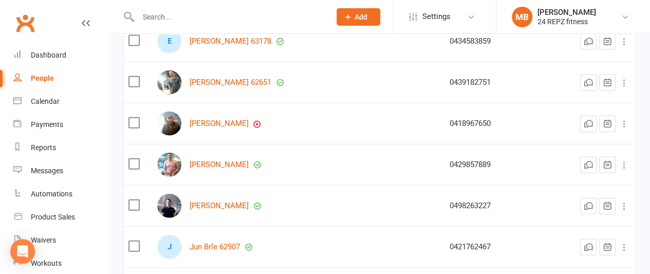
scroll to position [1151, 0]
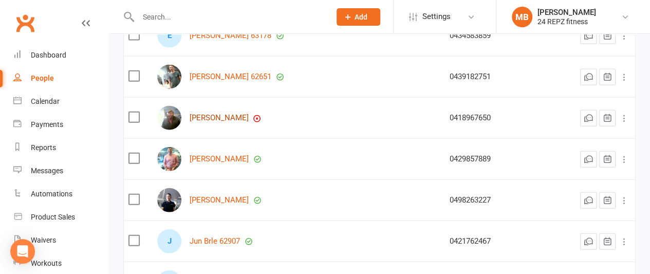
click at [226, 121] on link "[PERSON_NAME]" at bounding box center [219, 118] width 59 height 9
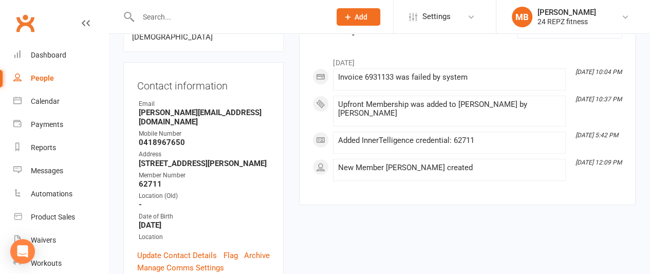
scroll to position [146, 0]
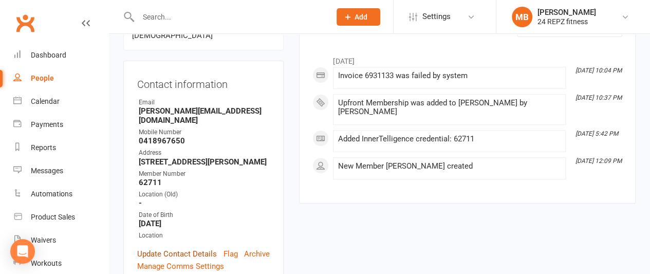
click at [176, 248] on link "Update Contact Details" at bounding box center [177, 254] width 80 height 12
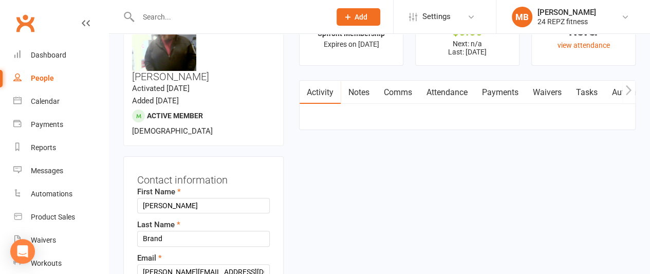
scroll to position [48, 0]
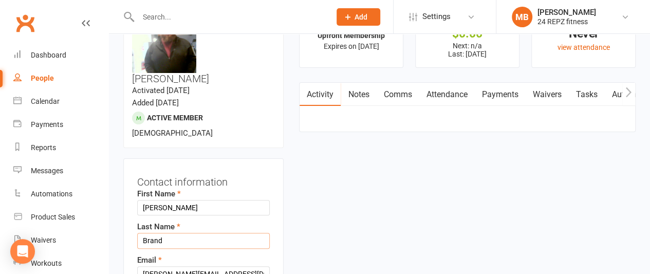
click at [179, 233] on input "Brand" at bounding box center [203, 240] width 133 height 15
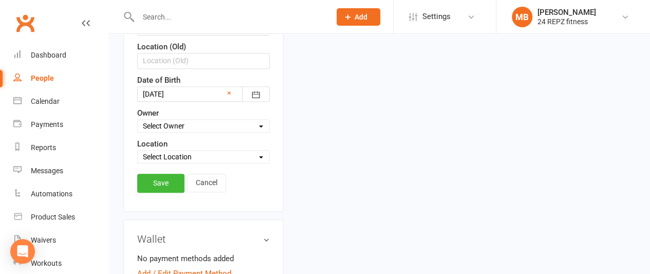
scroll to position [382, 0]
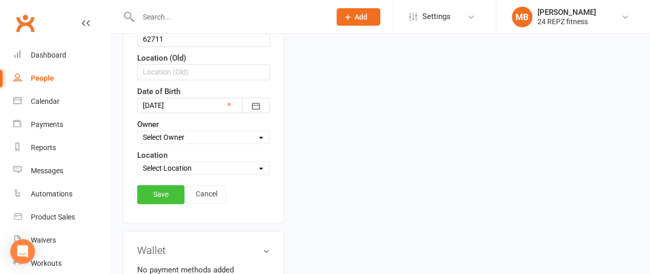
type input "Brand 62711"
click at [144, 185] on link "Save" at bounding box center [160, 194] width 47 height 18
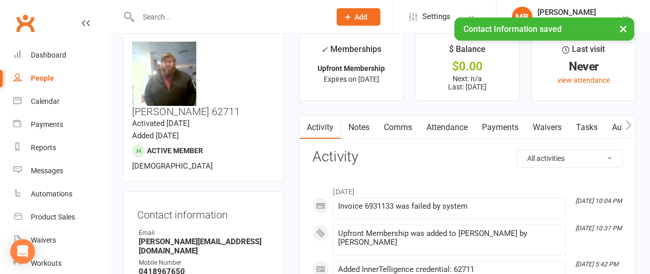
scroll to position [0, 0]
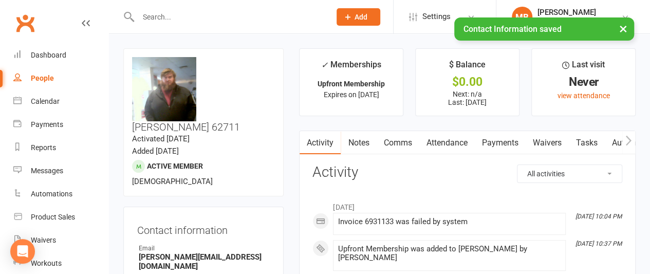
click at [162, 16] on input "text" at bounding box center [229, 17] width 189 height 14
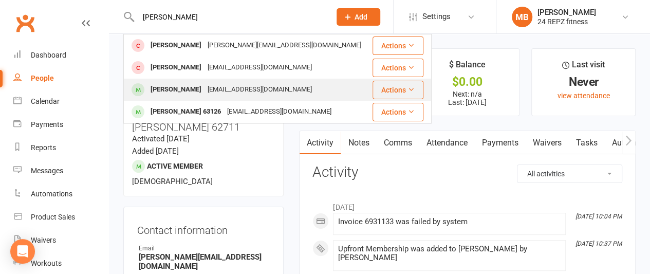
type input "[PERSON_NAME]"
click at [167, 85] on div "[PERSON_NAME]" at bounding box center [175, 89] width 57 height 15
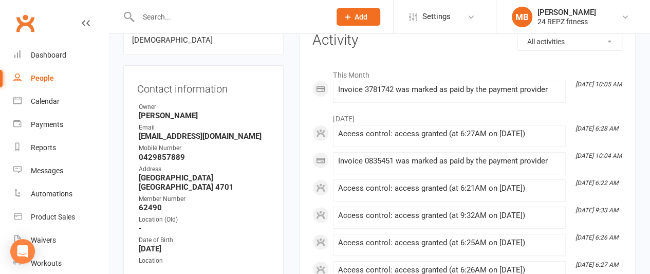
scroll to position [146, 0]
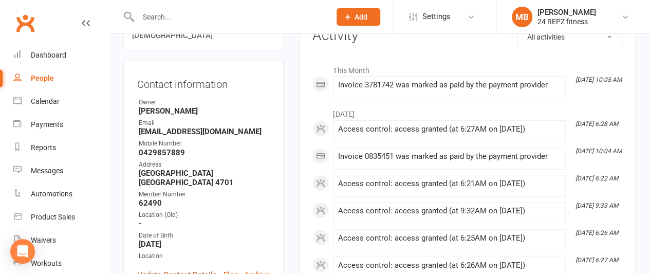
click at [183, 269] on link "Update Contact Details" at bounding box center [177, 275] width 80 height 12
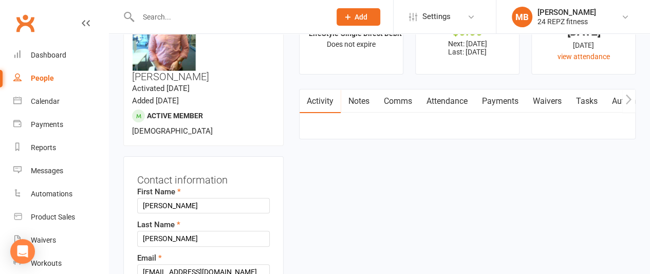
scroll to position [48, 0]
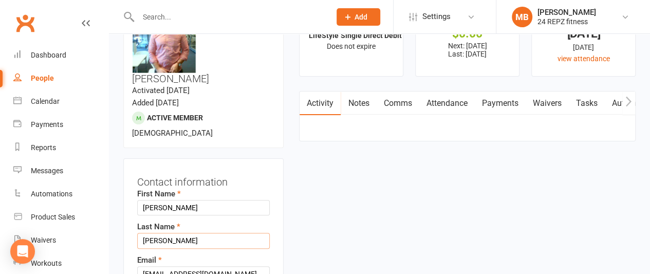
click at [171, 233] on input "[PERSON_NAME]" at bounding box center [203, 240] width 133 height 15
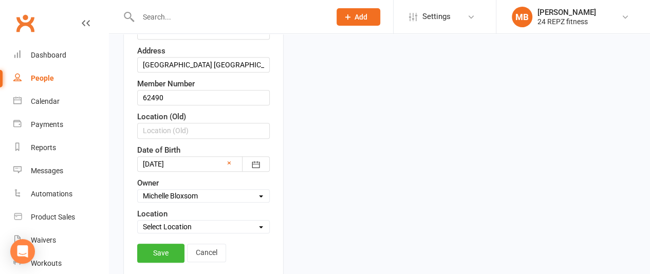
scroll to position [327, 0]
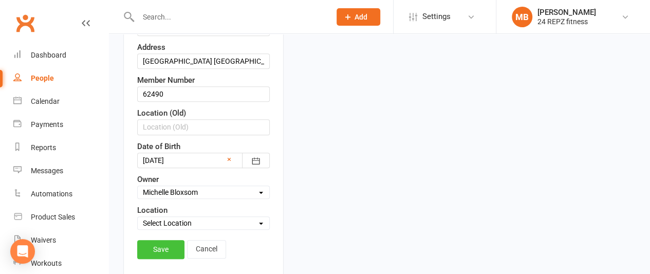
type input "[PERSON_NAME] 62490"
click at [163, 240] on link "Save" at bounding box center [160, 249] width 47 height 18
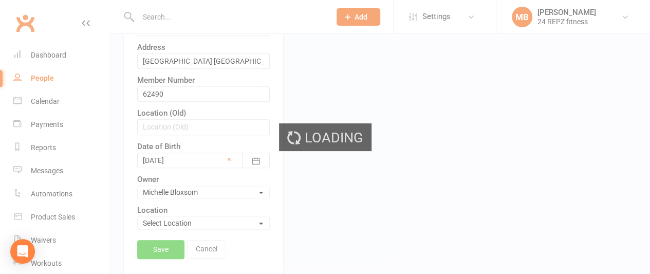
scroll to position [326, 0]
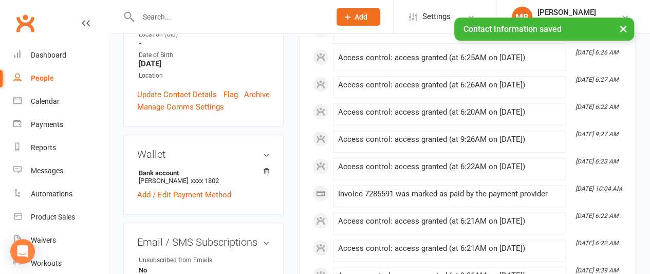
click at [41, 72] on link "People" at bounding box center [60, 78] width 95 height 23
select select "100"
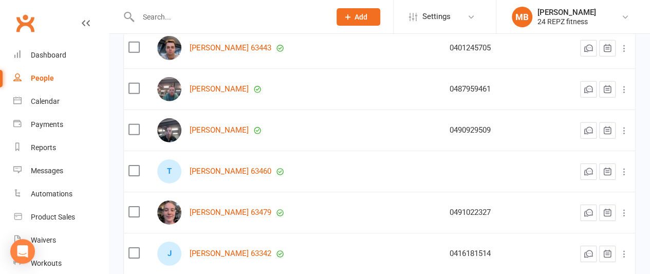
scroll to position [1556, 0]
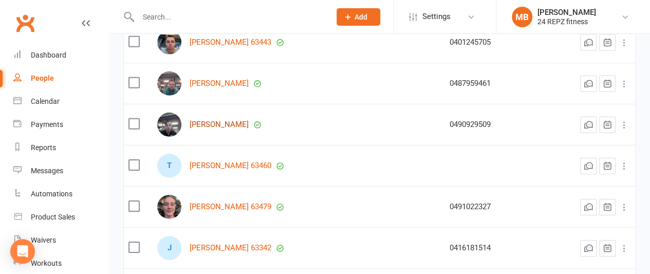
click at [233, 127] on link "[PERSON_NAME]" at bounding box center [219, 124] width 59 height 9
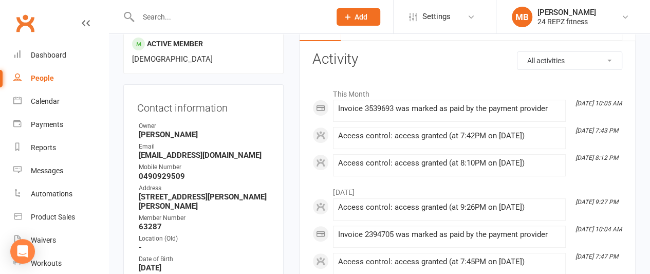
scroll to position [124, 0]
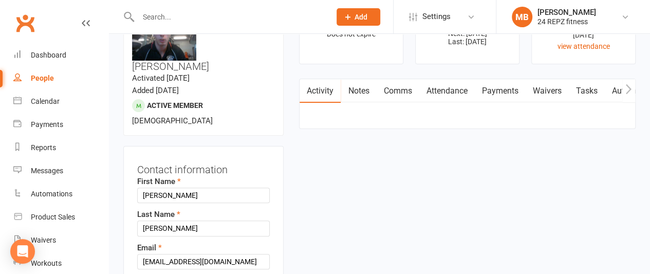
scroll to position [48, 0]
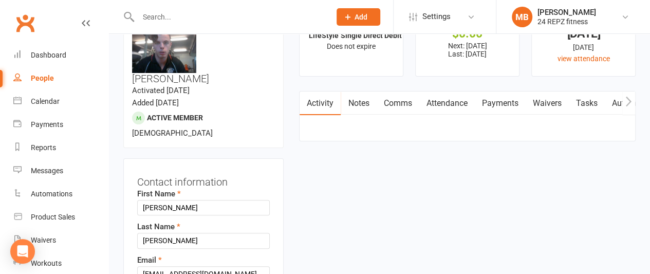
click at [176, 233] on input "[PERSON_NAME]" at bounding box center [203, 240] width 133 height 15
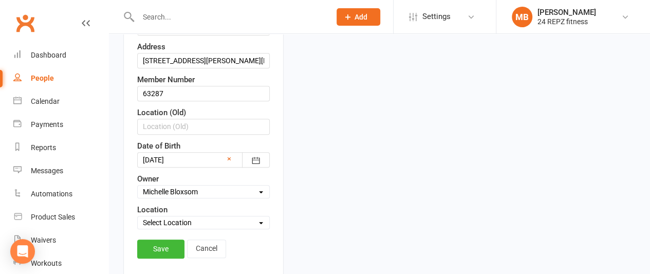
scroll to position [392, 0]
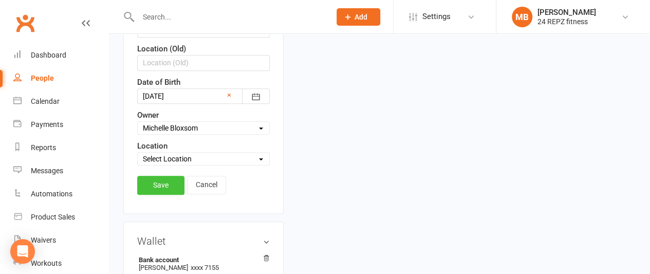
type input "[PERSON_NAME] 63287"
click at [142, 176] on link "Save" at bounding box center [160, 185] width 47 height 18
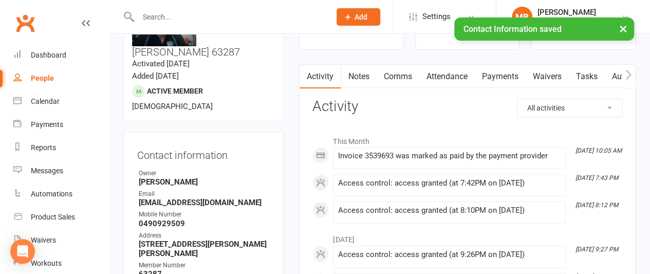
scroll to position [0, 0]
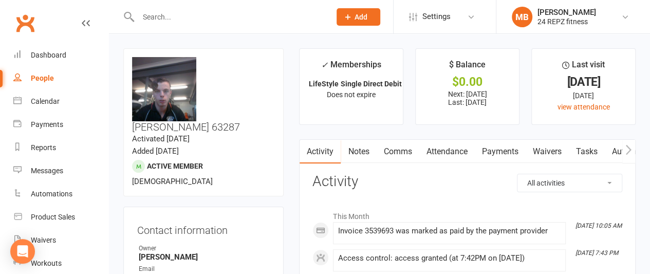
click at [173, 16] on input "text" at bounding box center [229, 17] width 189 height 14
type input "ayden"
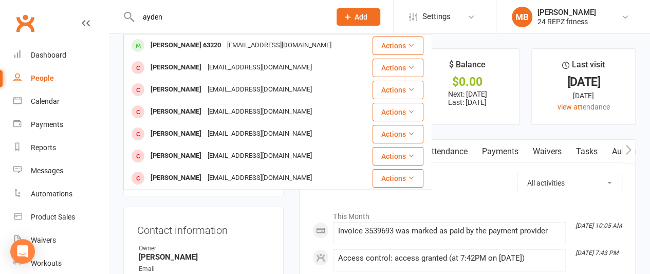
drag, startPoint x: 165, startPoint y: 18, endPoint x: 142, endPoint y: 17, distance: 22.6
click at [142, 17] on input "ayden" at bounding box center [229, 17] width 189 height 14
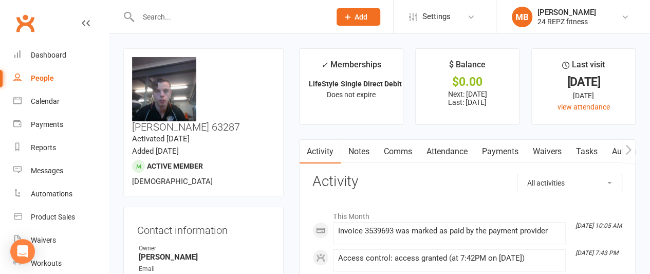
click at [40, 75] on div "People" at bounding box center [42, 78] width 23 height 8
select select "100"
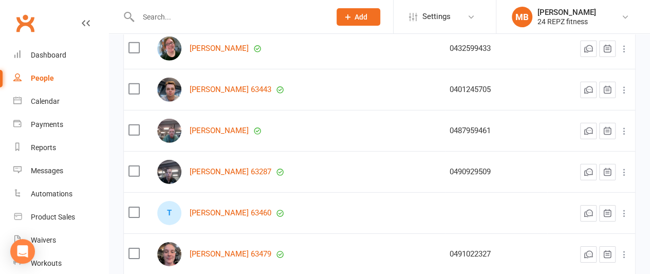
scroll to position [1444, 0]
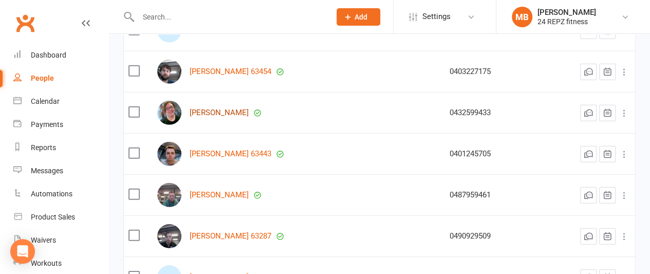
click at [214, 113] on link "[PERSON_NAME]" at bounding box center [219, 112] width 59 height 9
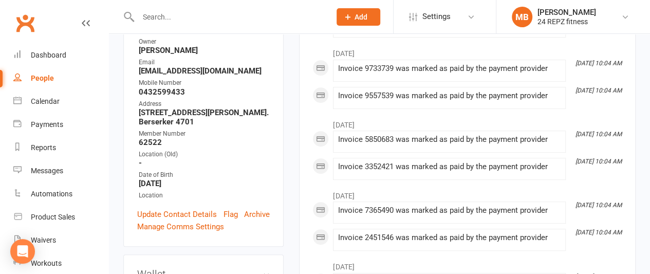
scroll to position [218, 0]
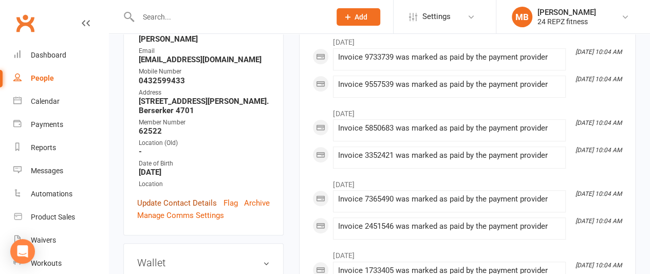
click at [173, 197] on link "Update Contact Details" at bounding box center [177, 203] width 80 height 12
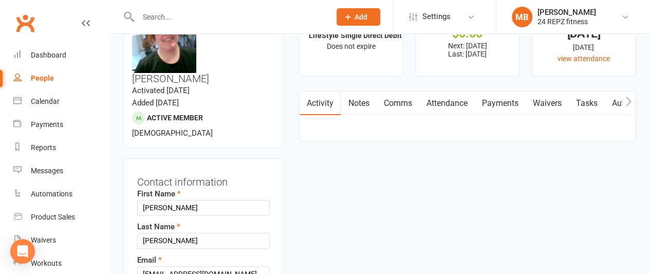
scroll to position [48, 0]
click at [181, 233] on input "[PERSON_NAME]" at bounding box center [203, 240] width 133 height 15
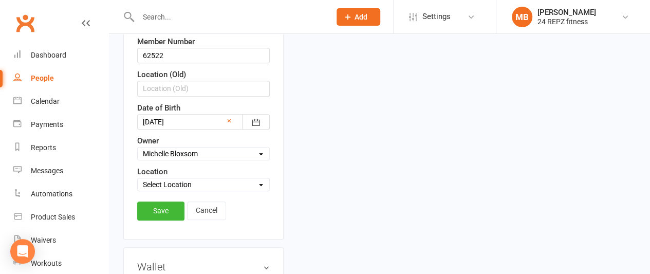
scroll to position [368, 0]
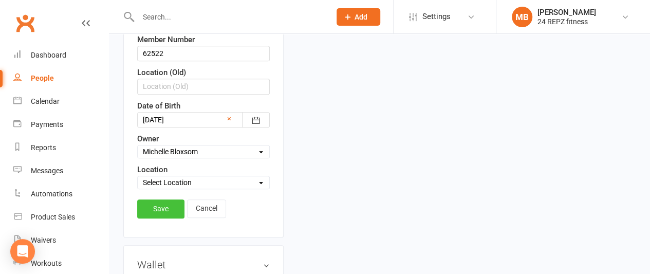
type input "[PERSON_NAME] 62522"
click at [159, 199] on link "Save" at bounding box center [160, 208] width 47 height 18
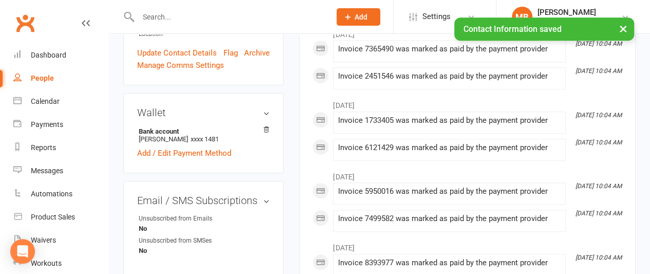
click at [186, 17] on div "× Contact Information saved" at bounding box center [318, 17] width 637 height 0
click at [176, 17] on div "× Contact Information saved" at bounding box center [318, 17] width 637 height 0
click at [174, 16] on input "text" at bounding box center [229, 17] width 189 height 14
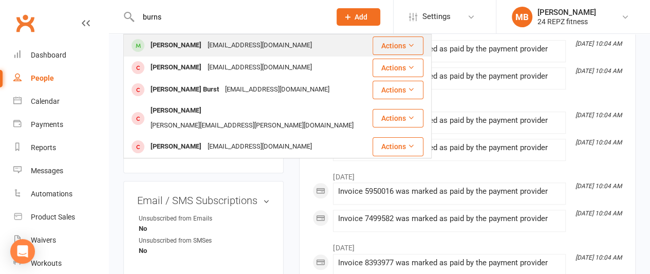
type input "burns"
click at [190, 40] on div "[PERSON_NAME]" at bounding box center [175, 45] width 57 height 15
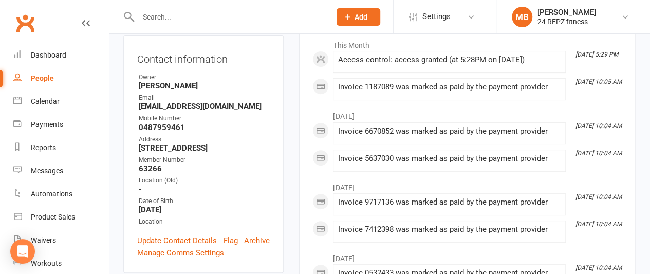
scroll to position [155, 0]
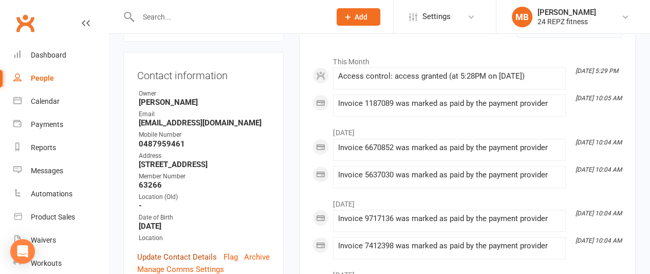
click at [185, 251] on link "Update Contact Details" at bounding box center [177, 257] width 80 height 12
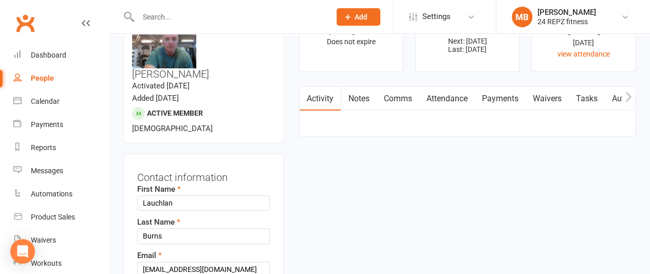
scroll to position [48, 0]
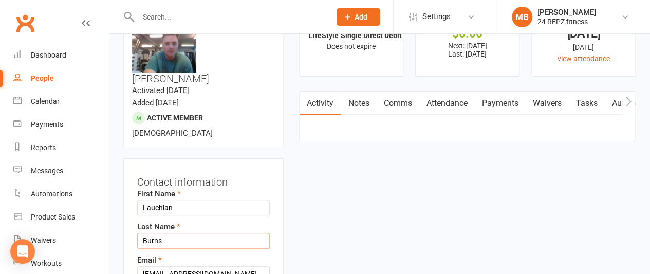
click at [188, 233] on input "Burns" at bounding box center [203, 240] width 133 height 15
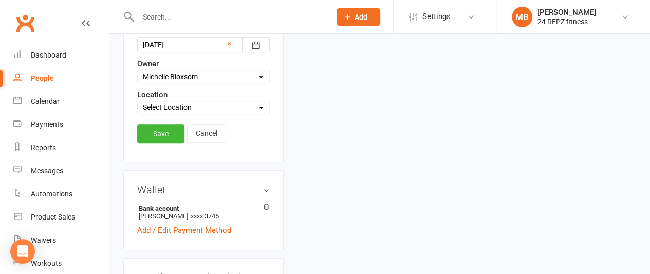
scroll to position [474, 0]
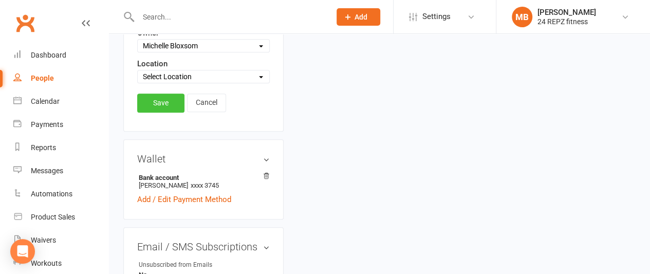
type input "Burns 63266"
click at [149, 94] on link "Save" at bounding box center [160, 103] width 47 height 18
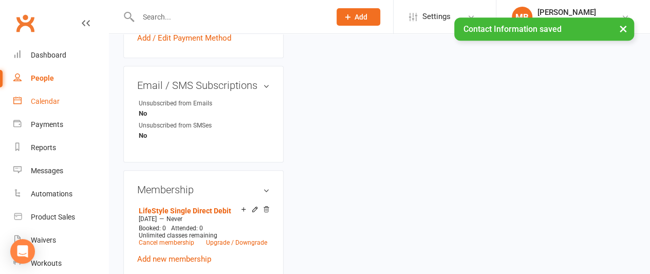
scroll to position [473, 0]
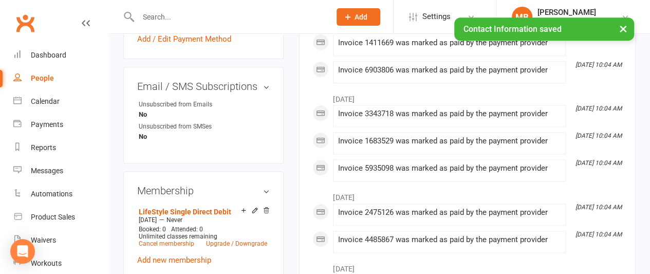
click at [46, 71] on link "People" at bounding box center [60, 78] width 95 height 23
select select "100"
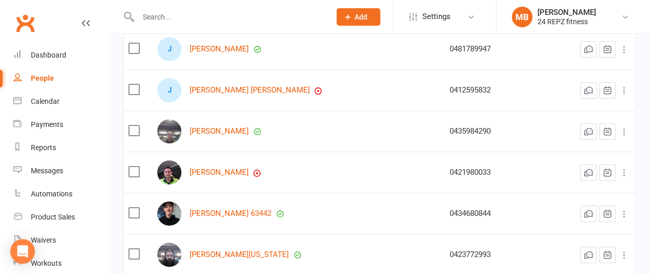
scroll to position [1931, 0]
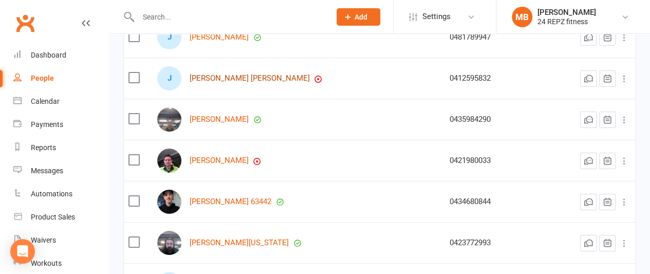
click at [225, 74] on link "[PERSON_NAME] [PERSON_NAME]" at bounding box center [250, 78] width 120 height 9
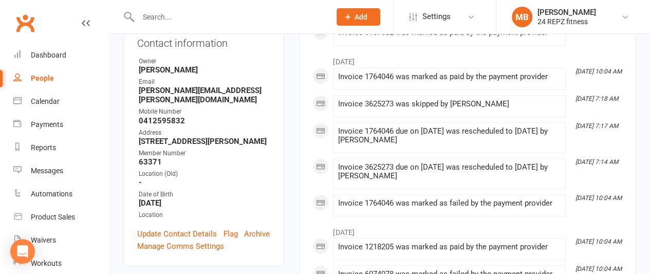
scroll to position [200, 0]
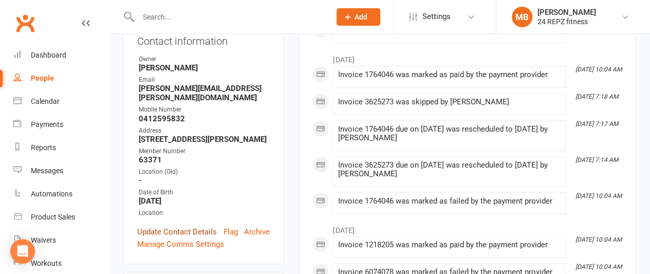
click at [178, 226] on link "Update Contact Details" at bounding box center [177, 232] width 80 height 12
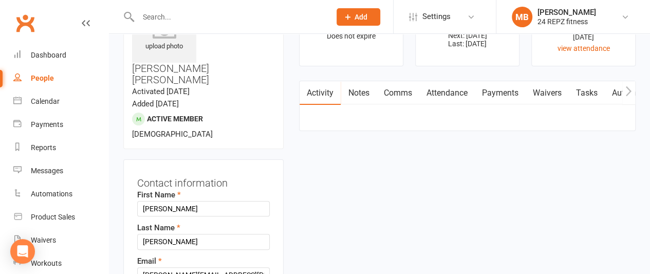
scroll to position [48, 0]
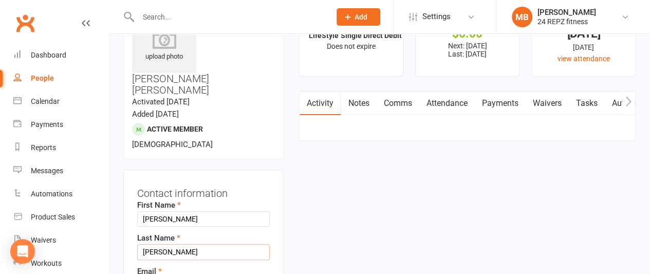
click at [195, 244] on input "[PERSON_NAME]" at bounding box center [203, 251] width 133 height 15
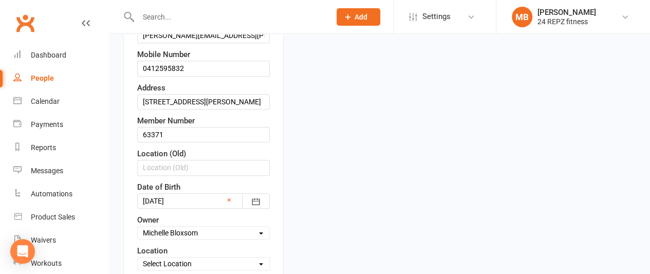
scroll to position [406, 0]
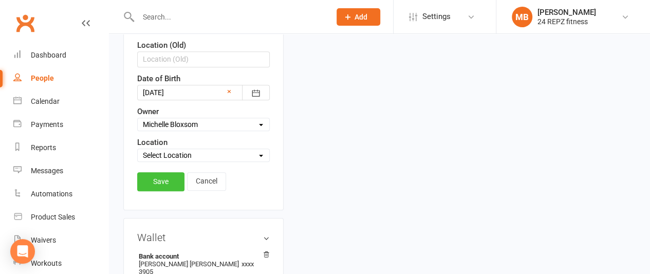
type input "[PERSON_NAME] 63371"
click at [162, 172] on link "Save" at bounding box center [160, 181] width 47 height 18
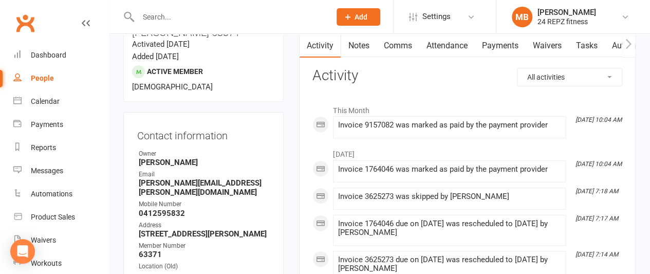
scroll to position [0, 0]
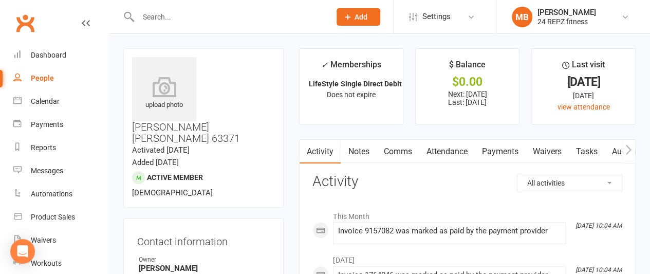
click at [177, 17] on input "text" at bounding box center [229, 17] width 189 height 14
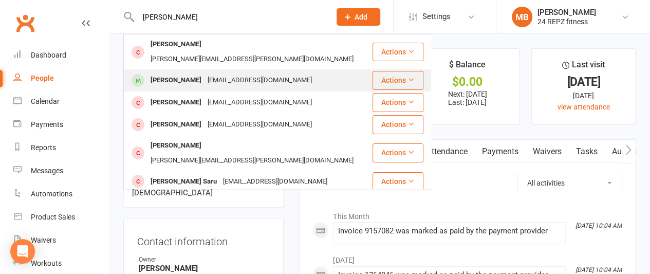
type input "[PERSON_NAME]"
click at [183, 73] on div "[PERSON_NAME]" at bounding box center [175, 80] width 57 height 15
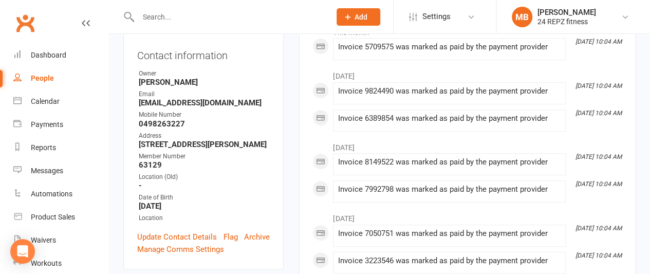
scroll to position [178, 0]
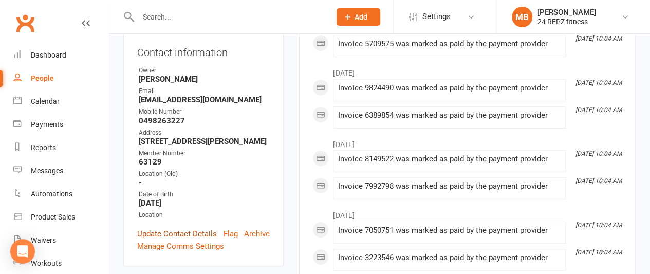
click at [188, 228] on link "Update Contact Details" at bounding box center [177, 234] width 80 height 12
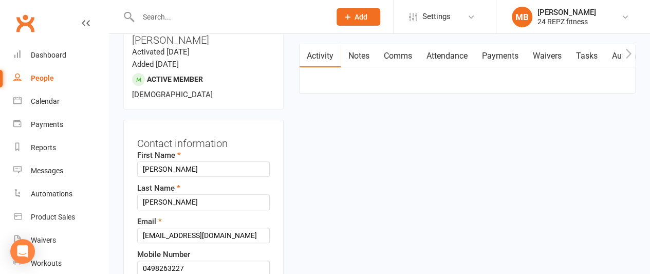
scroll to position [48, 0]
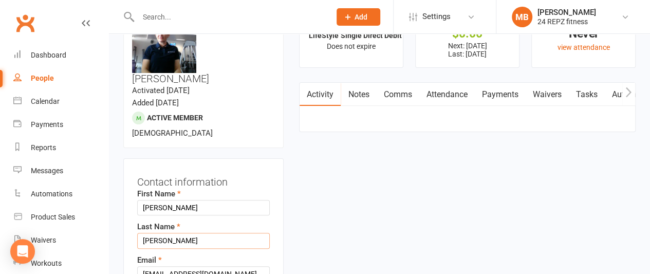
click at [194, 233] on input "[PERSON_NAME]" at bounding box center [203, 240] width 133 height 15
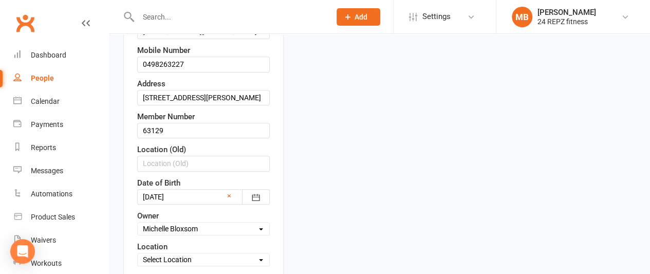
scroll to position [302, 0]
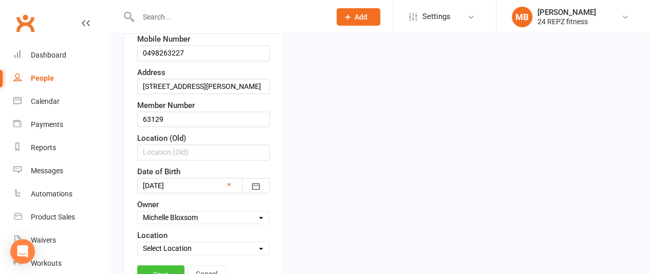
type input "[PERSON_NAME] 63129"
click at [154, 265] on link "Save" at bounding box center [160, 274] width 47 height 18
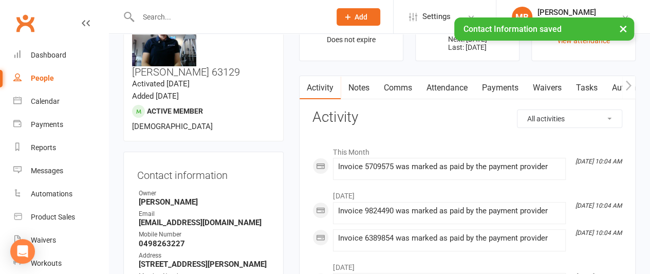
scroll to position [34, 0]
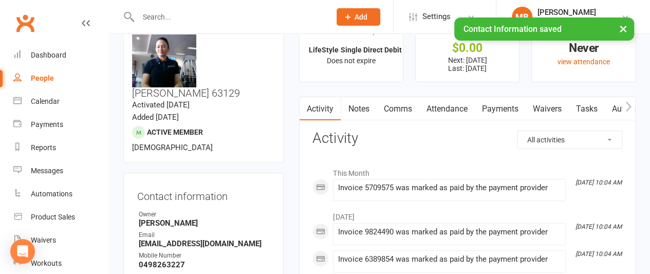
click at [512, 104] on link "Payments" at bounding box center [499, 109] width 51 height 24
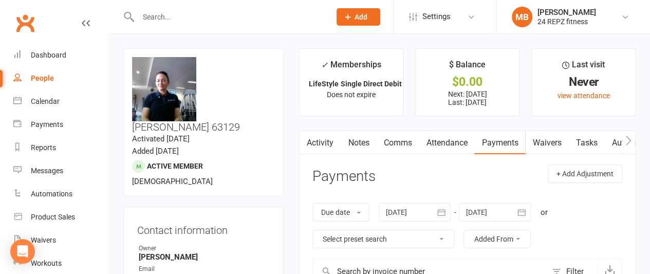
click at [42, 77] on div "People" at bounding box center [42, 78] width 23 height 8
select select "100"
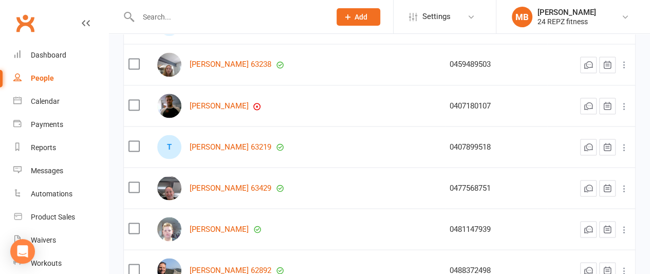
scroll to position [847, 0]
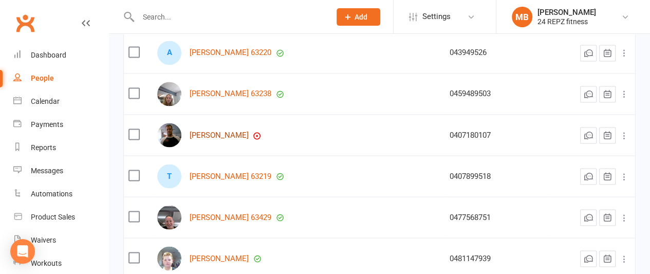
click at [217, 136] on link "[PERSON_NAME]" at bounding box center [219, 135] width 59 height 9
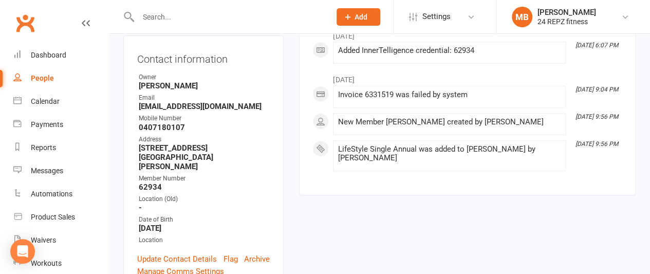
scroll to position [200, 0]
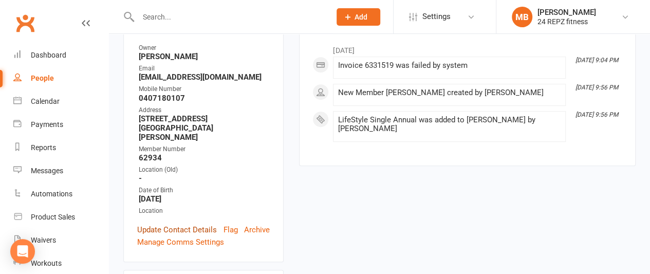
click at [175, 224] on link "Update Contact Details" at bounding box center [177, 230] width 80 height 12
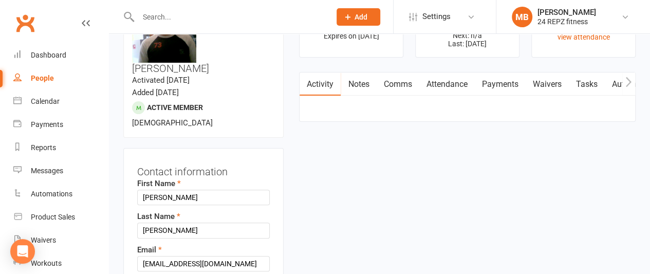
scroll to position [48, 0]
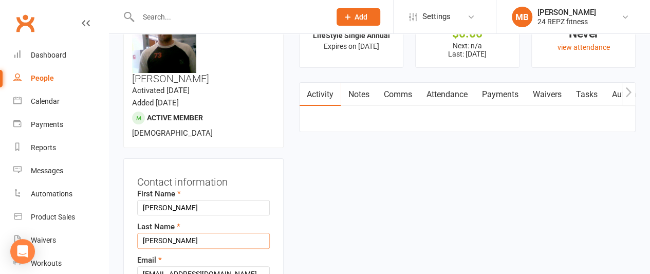
click at [189, 233] on input "[PERSON_NAME]" at bounding box center [203, 240] width 133 height 15
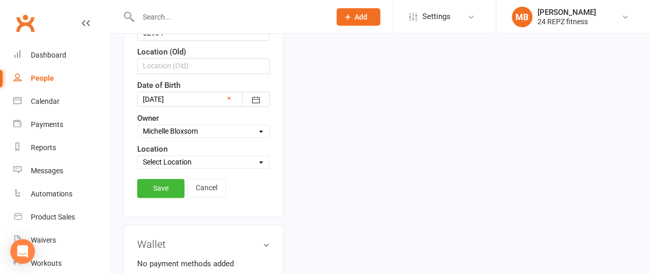
scroll to position [419, 0]
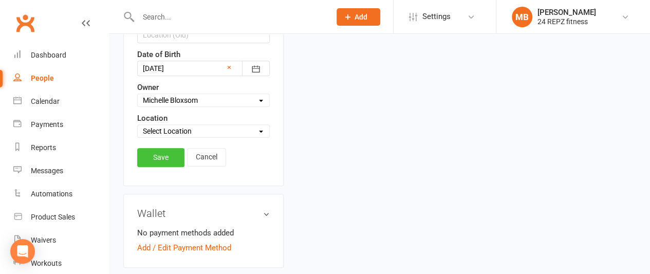
type input "[PERSON_NAME] 62934"
click at [145, 148] on link "Save" at bounding box center [160, 157] width 47 height 18
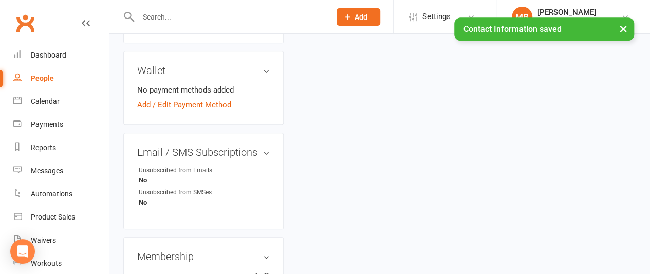
scroll to position [431, 0]
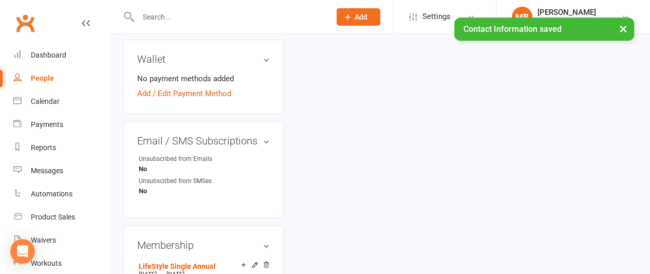
click at [177, 16] on input "text" at bounding box center [229, 17] width 189 height 14
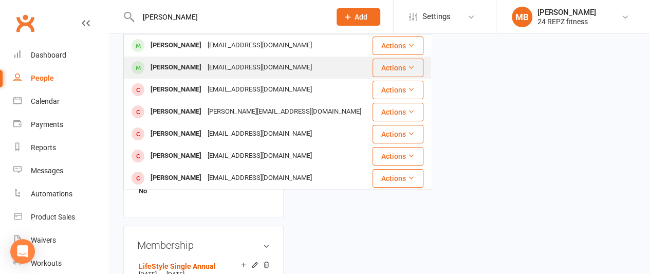
type input "[PERSON_NAME]"
click at [179, 64] on div "[PERSON_NAME]" at bounding box center [175, 67] width 57 height 15
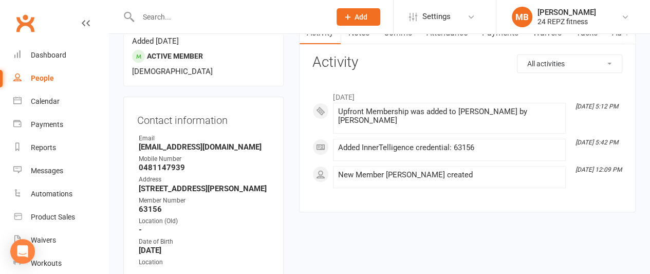
scroll to position [107, 0]
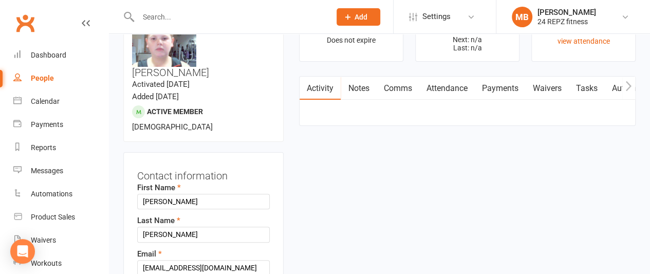
scroll to position [48, 0]
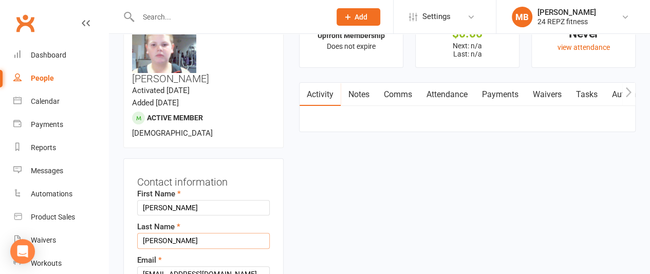
click at [188, 233] on input "[PERSON_NAME]" at bounding box center [203, 240] width 133 height 15
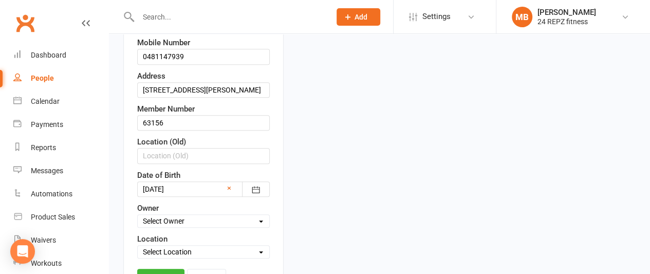
scroll to position [302, 0]
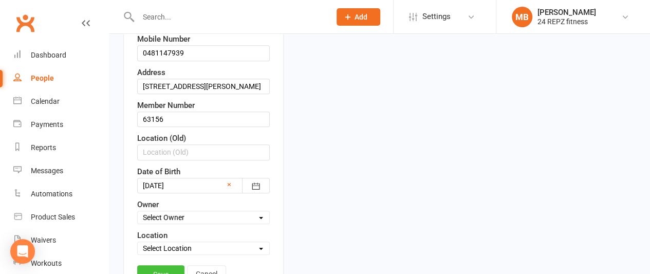
type input "[PERSON_NAME] 63156"
click at [146, 265] on link "Save" at bounding box center [160, 274] width 47 height 18
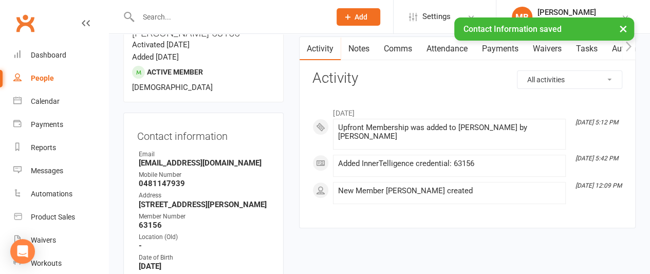
scroll to position [54, 0]
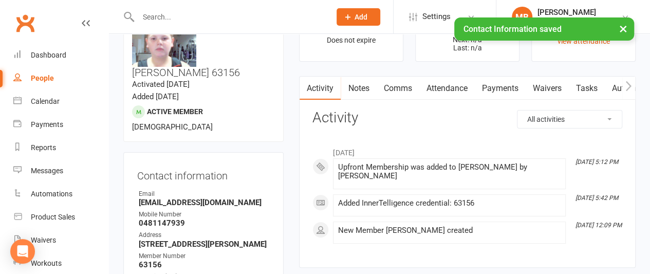
click at [169, 17] on div "× Contact Information saved" at bounding box center [318, 17] width 637 height 0
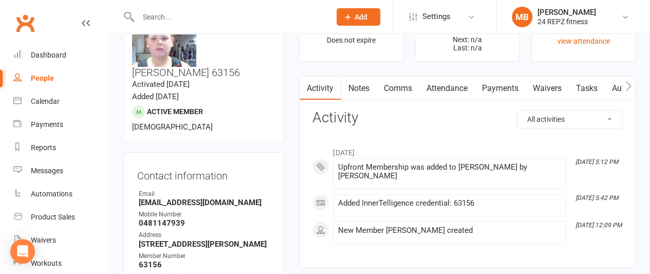
click at [156, 17] on input "text" at bounding box center [229, 17] width 189 height 14
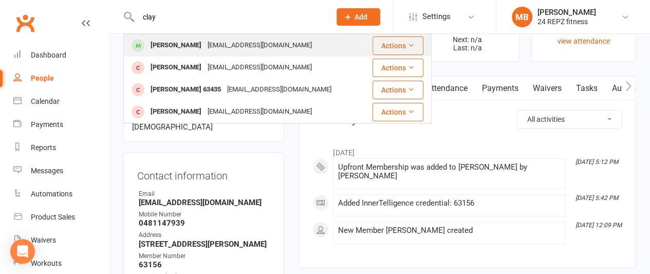
type input "clay"
click at [164, 41] on div "[PERSON_NAME]" at bounding box center [175, 45] width 57 height 15
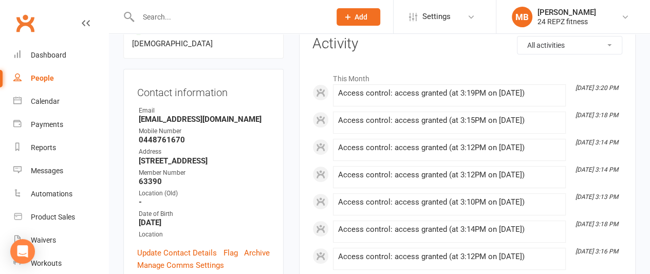
scroll to position [143, 0]
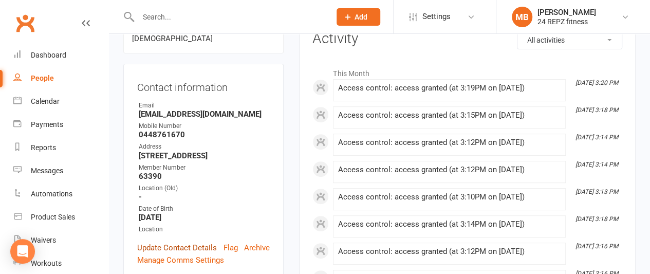
click at [175, 241] on link "Update Contact Details" at bounding box center [177, 247] width 80 height 12
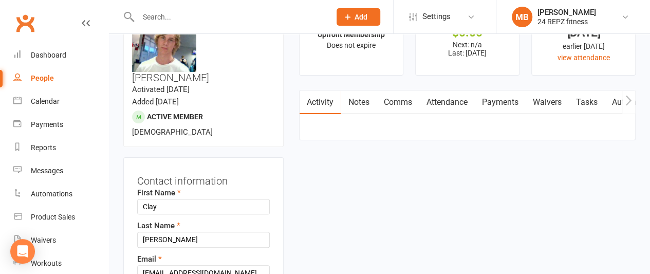
scroll to position [48, 0]
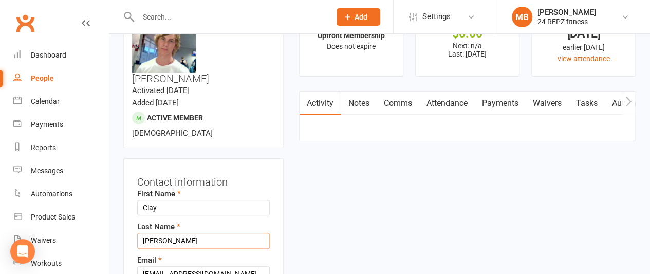
click at [192, 233] on input "[PERSON_NAME]" at bounding box center [203, 240] width 133 height 15
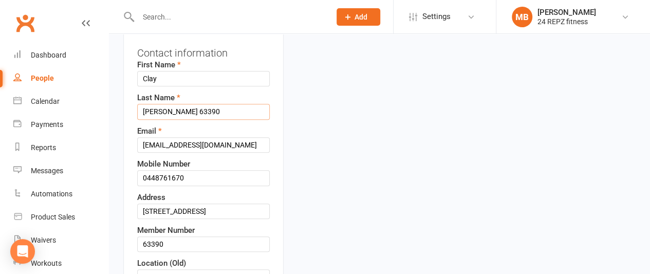
scroll to position [289, 0]
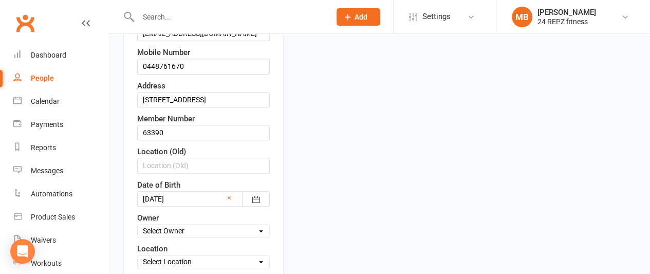
type input "[PERSON_NAME] 63390"
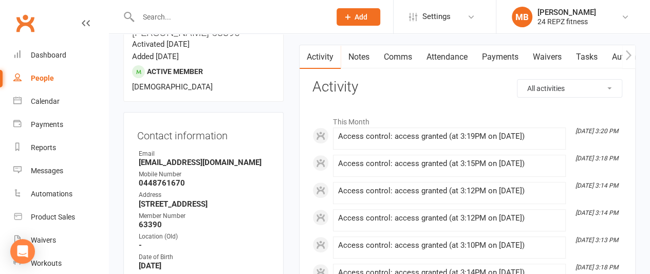
scroll to position [216, 0]
